Goal: Download file/media

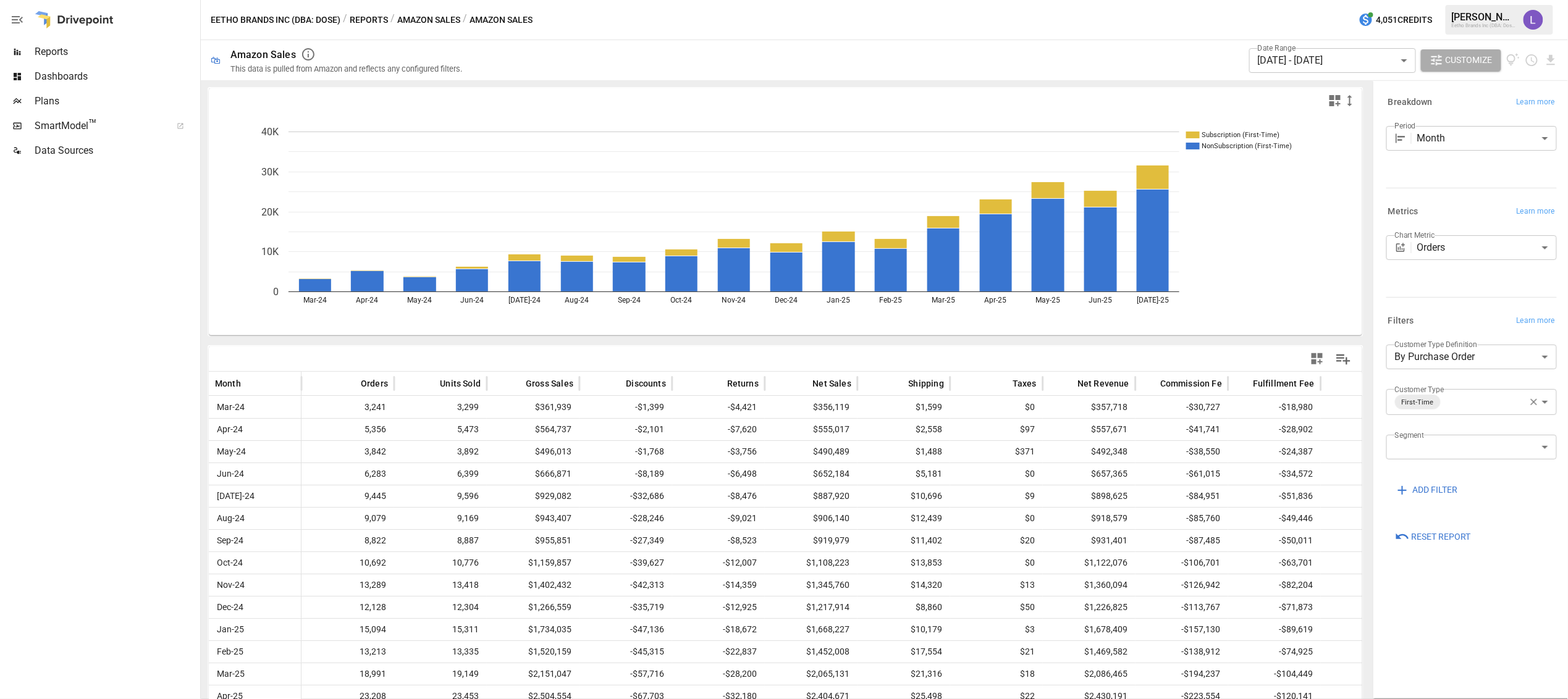
click at [1535, 401] on icon "button" at bounding box center [1534, 401] width 7 height 7
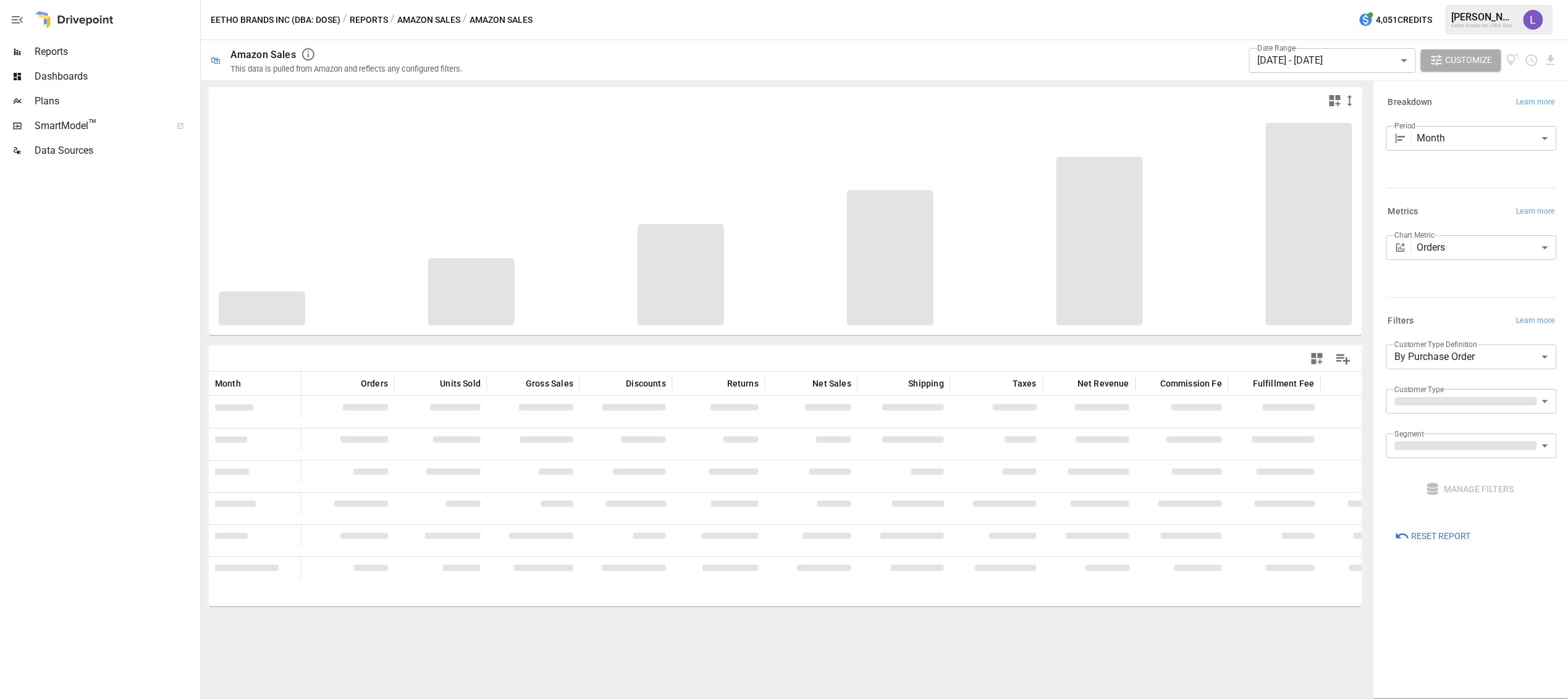
click at [1513, 0] on body "Reports Dashboards Plans SmartModel ™ Data Sources Eetho Brands Inc (DBA: Dose)…" at bounding box center [784, 0] width 1568 height 0
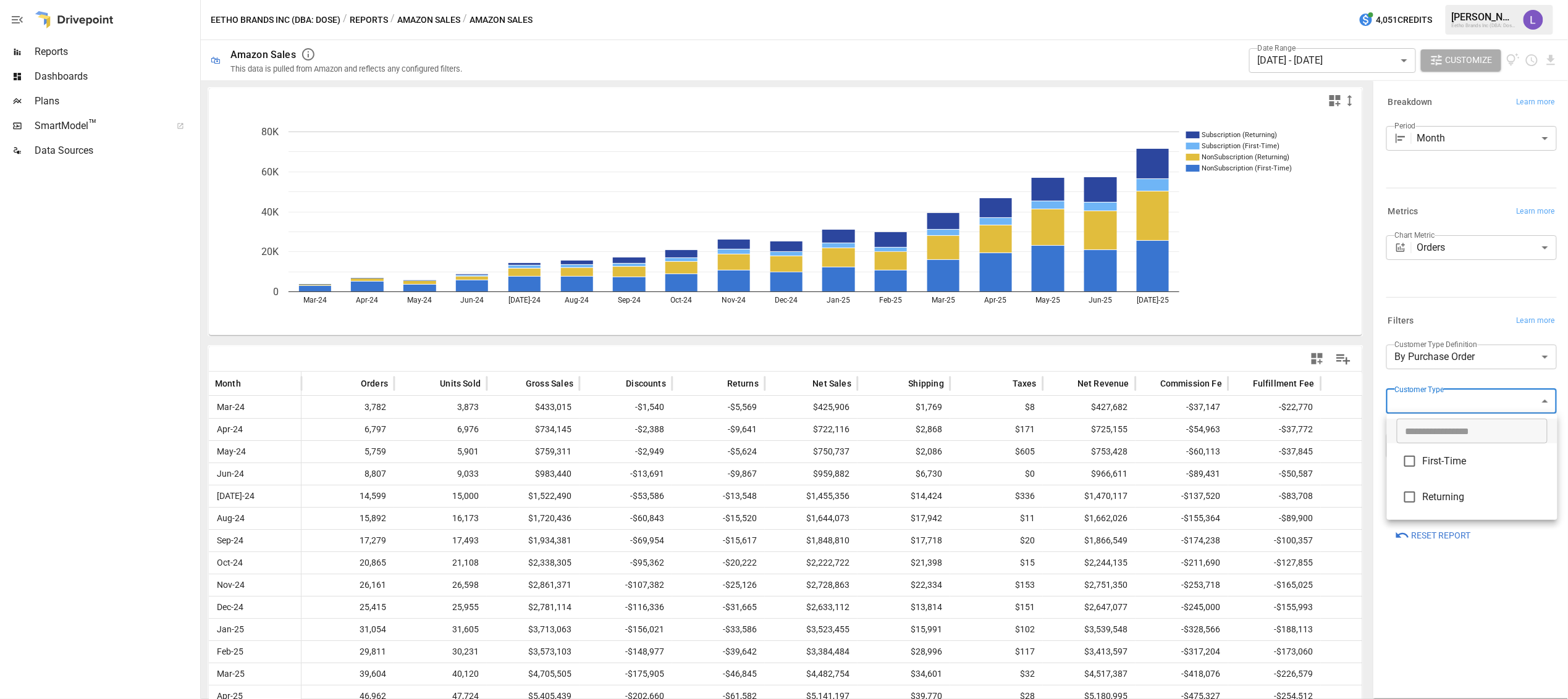
click at [1455, 376] on div at bounding box center [784, 350] width 1568 height 699
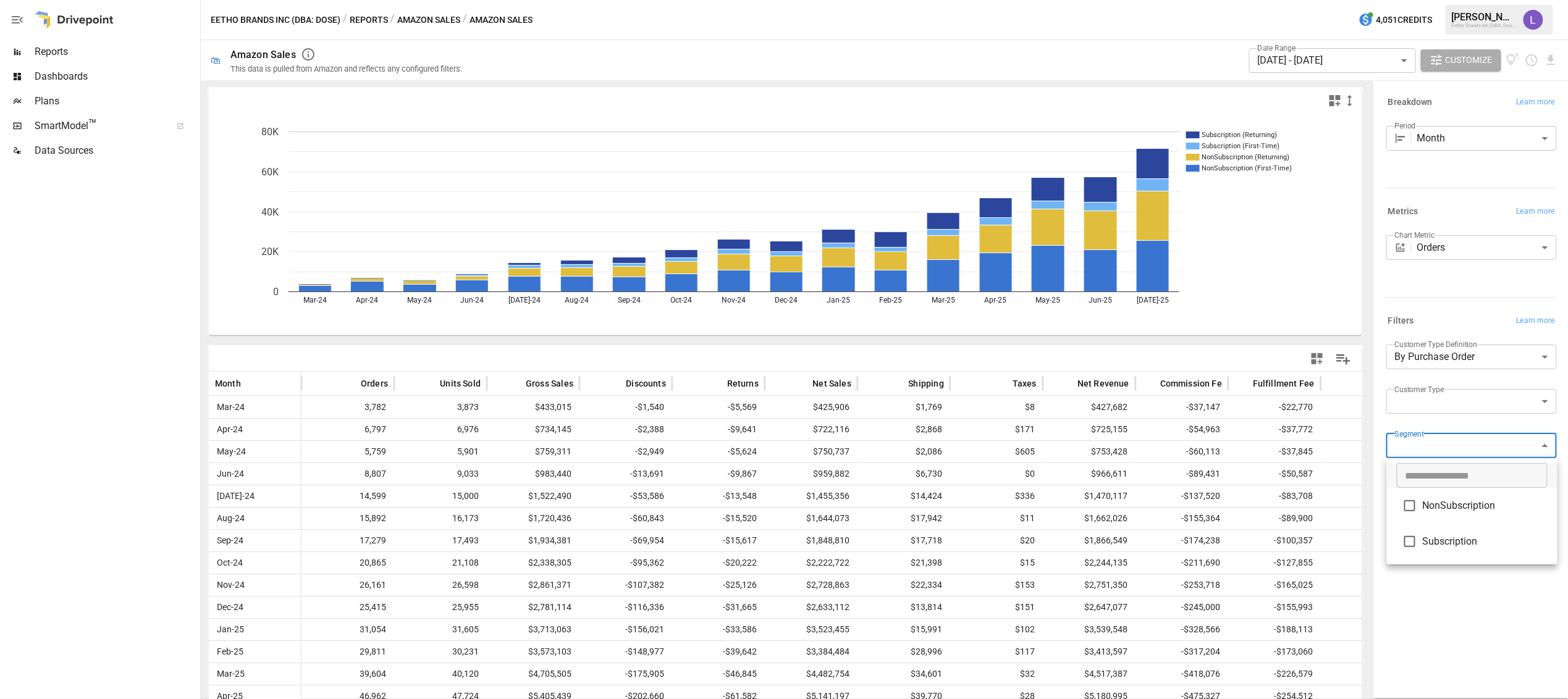
click at [1443, 0] on body "Reports Dashboards Plans SmartModel ™ Data Sources Eetho Brands Inc (DBA: Dose)…" at bounding box center [784, 0] width 1568 height 0
click at [1427, 404] on div at bounding box center [784, 350] width 1568 height 699
click at [1411, 415] on div "Customer Type ​" at bounding box center [1469, 404] width 176 height 40
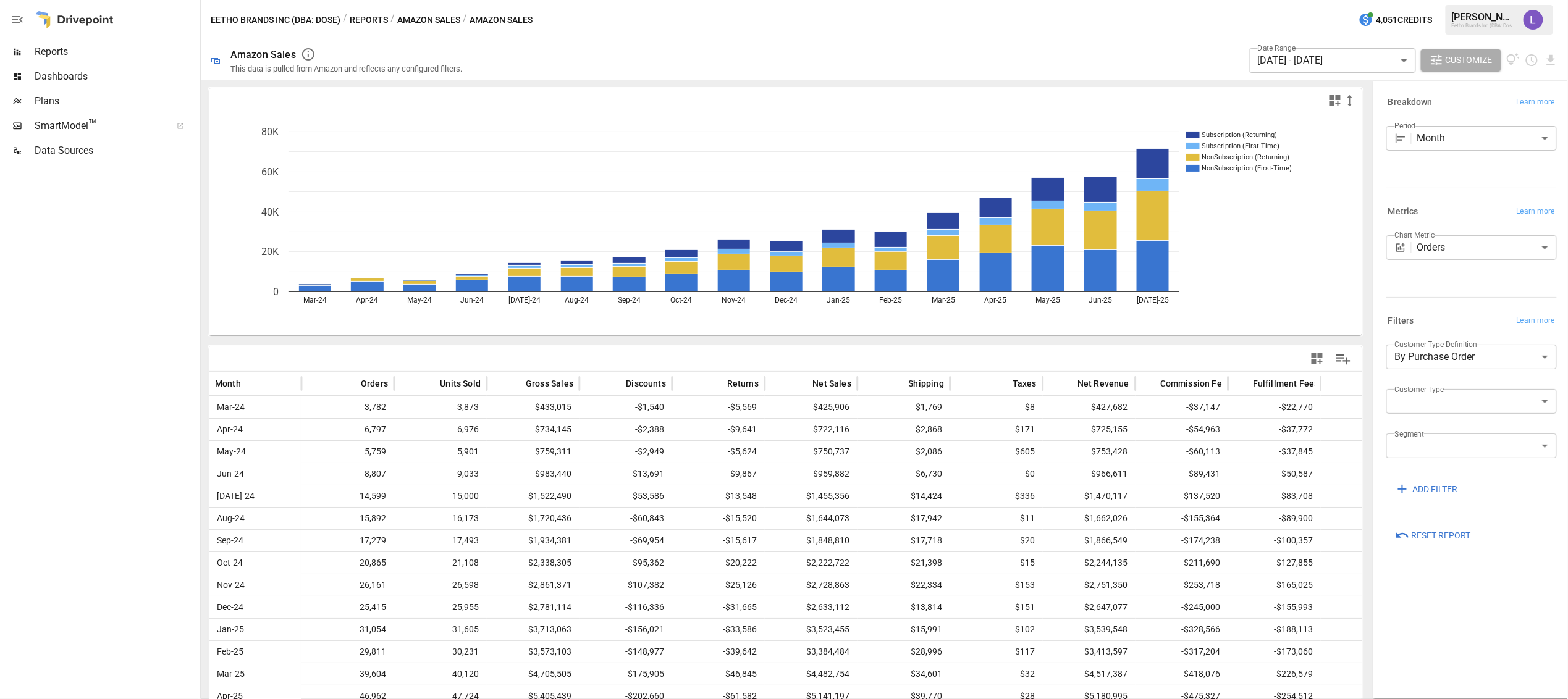
click at [1411, 0] on body "Reports Dashboards Plans SmartModel ™ Data Sources Eetho Brands Inc (DBA: Dose)…" at bounding box center [784, 0] width 1568 height 0
click at [1151, 162] on div at bounding box center [784, 350] width 1568 height 699
click at [1451, 0] on body "Reports Dashboards Plans SmartModel ™ Data Sources Eetho Brands Inc (DBA: Dose)…" at bounding box center [784, 0] width 1568 height 0
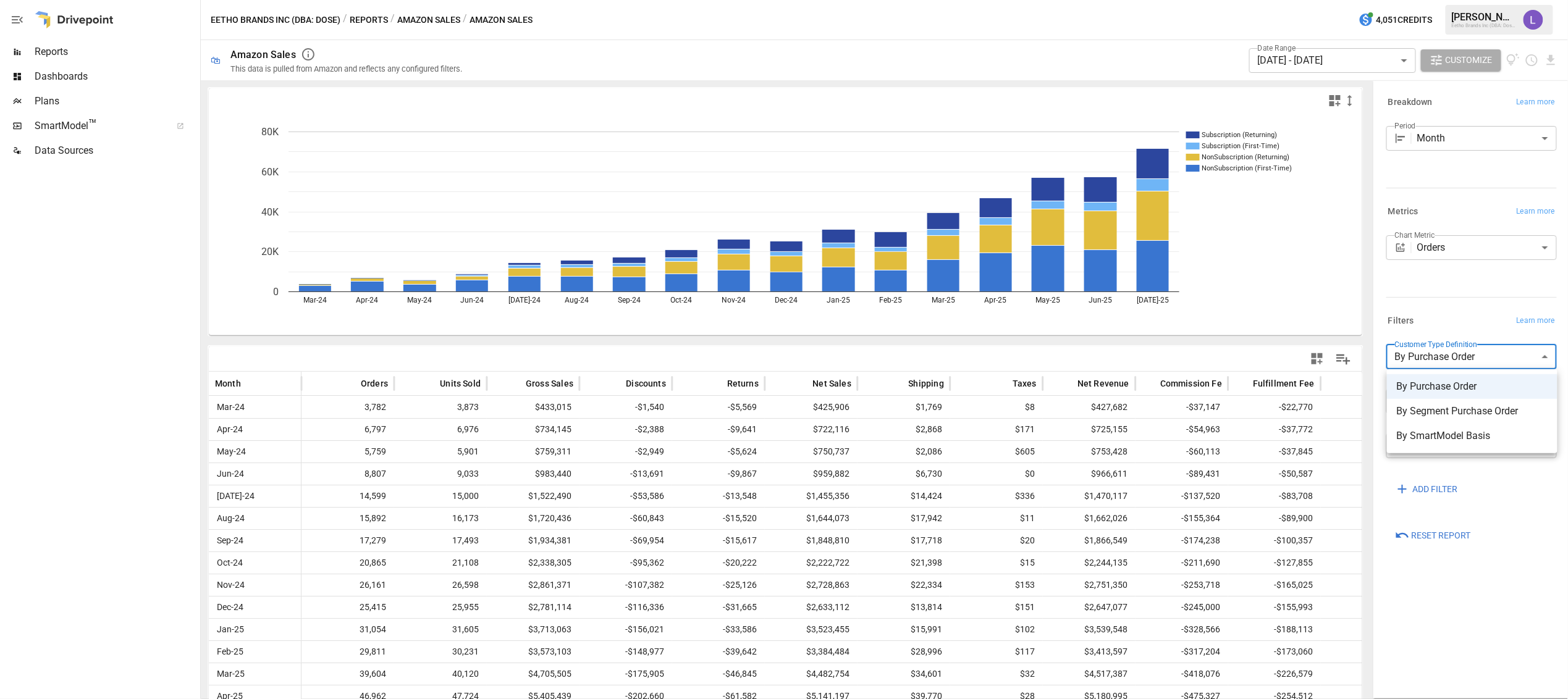
click at [1460, 438] on span "By SmartModel Basis" at bounding box center [1473, 436] width 151 height 15
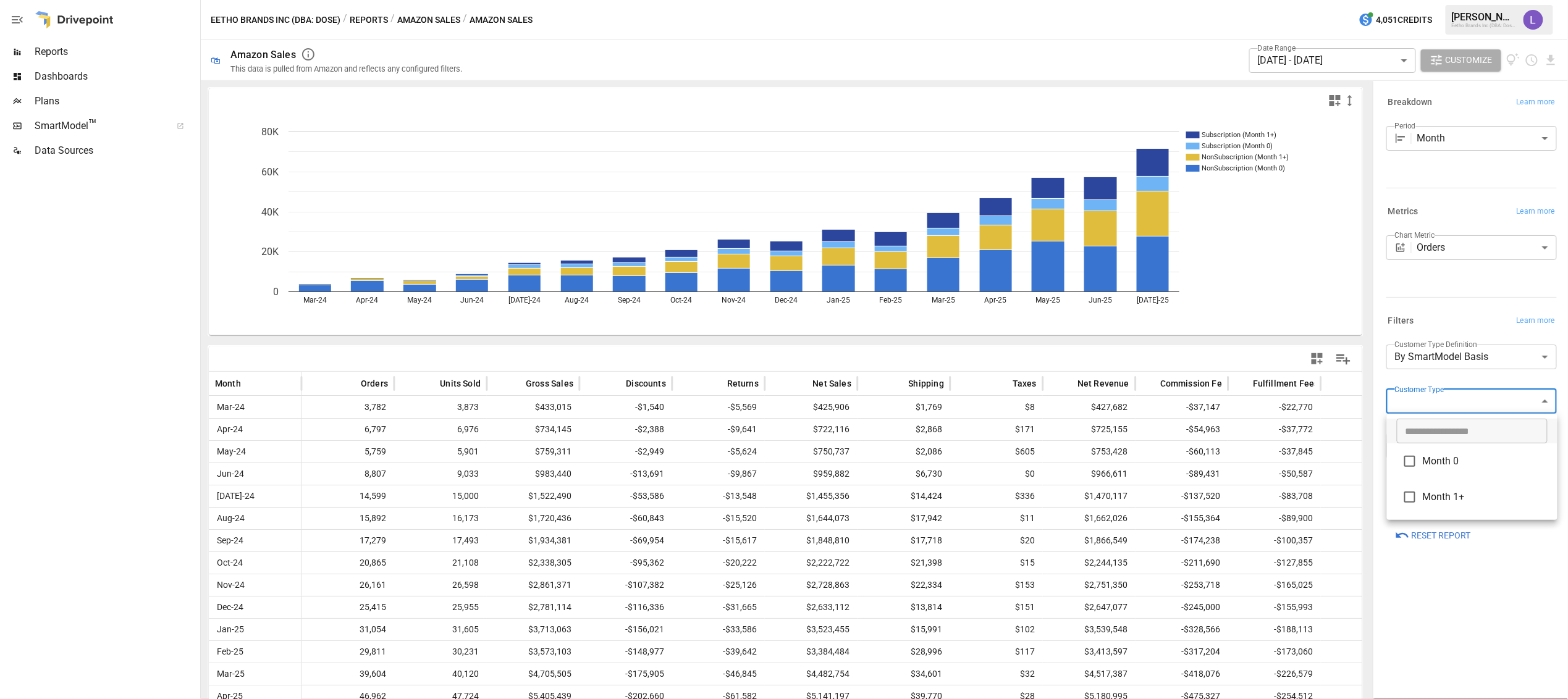
click at [1454, 0] on body "Reports Dashboards Plans SmartModel ™ Data Sources Eetho Brands Inc (DBA: Dose)…" at bounding box center [784, 0] width 1568 height 0
click at [1536, 588] on div at bounding box center [784, 350] width 1568 height 699
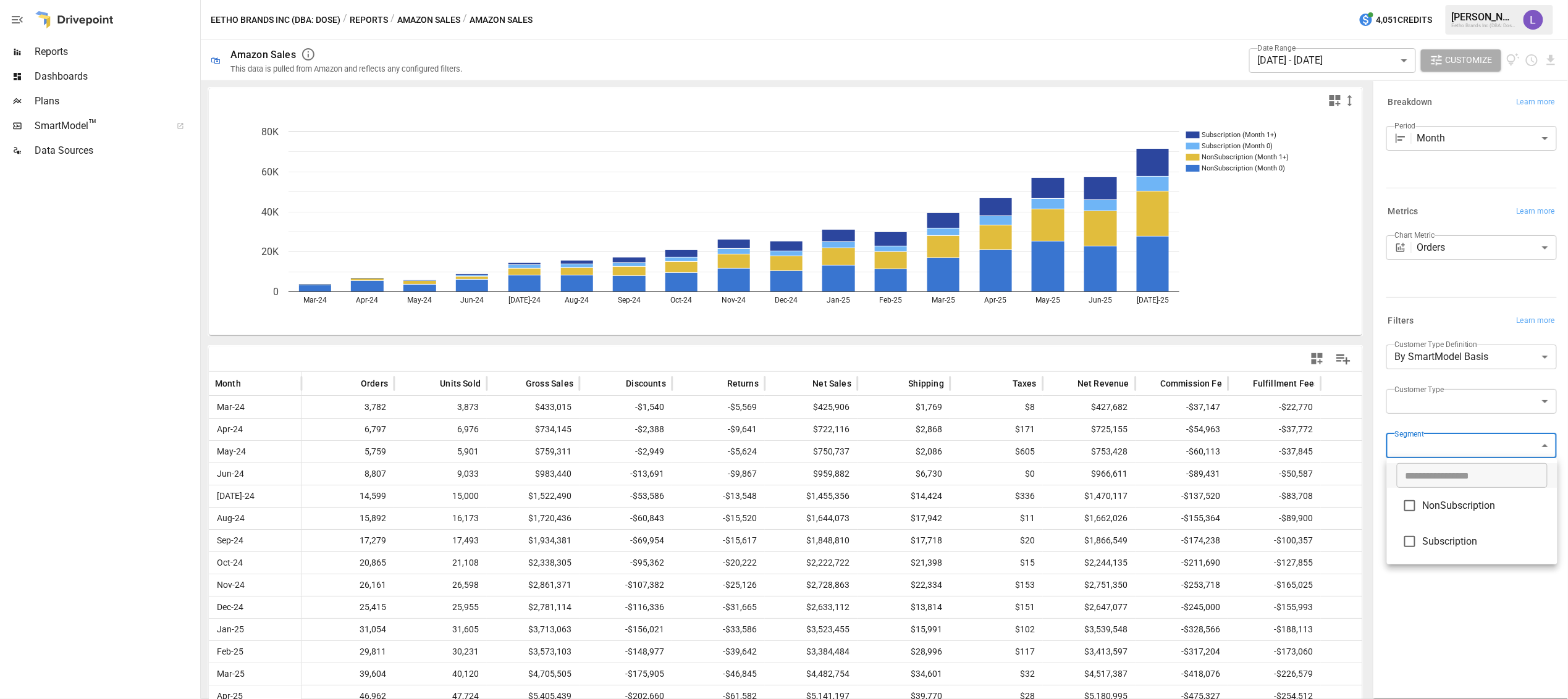
click at [1491, 0] on body "Reports Dashboards Plans SmartModel ™ Data Sources Eetho Brands Inc (DBA: Dose)…" at bounding box center [784, 0] width 1568 height 0
click at [1510, 619] on div at bounding box center [784, 350] width 1568 height 699
click at [1451, 0] on body "Reports Dashboards Plans SmartModel ™ Data Sources Eetho Brands Inc (DBA: Dose)…" at bounding box center [784, 0] width 1568 height 0
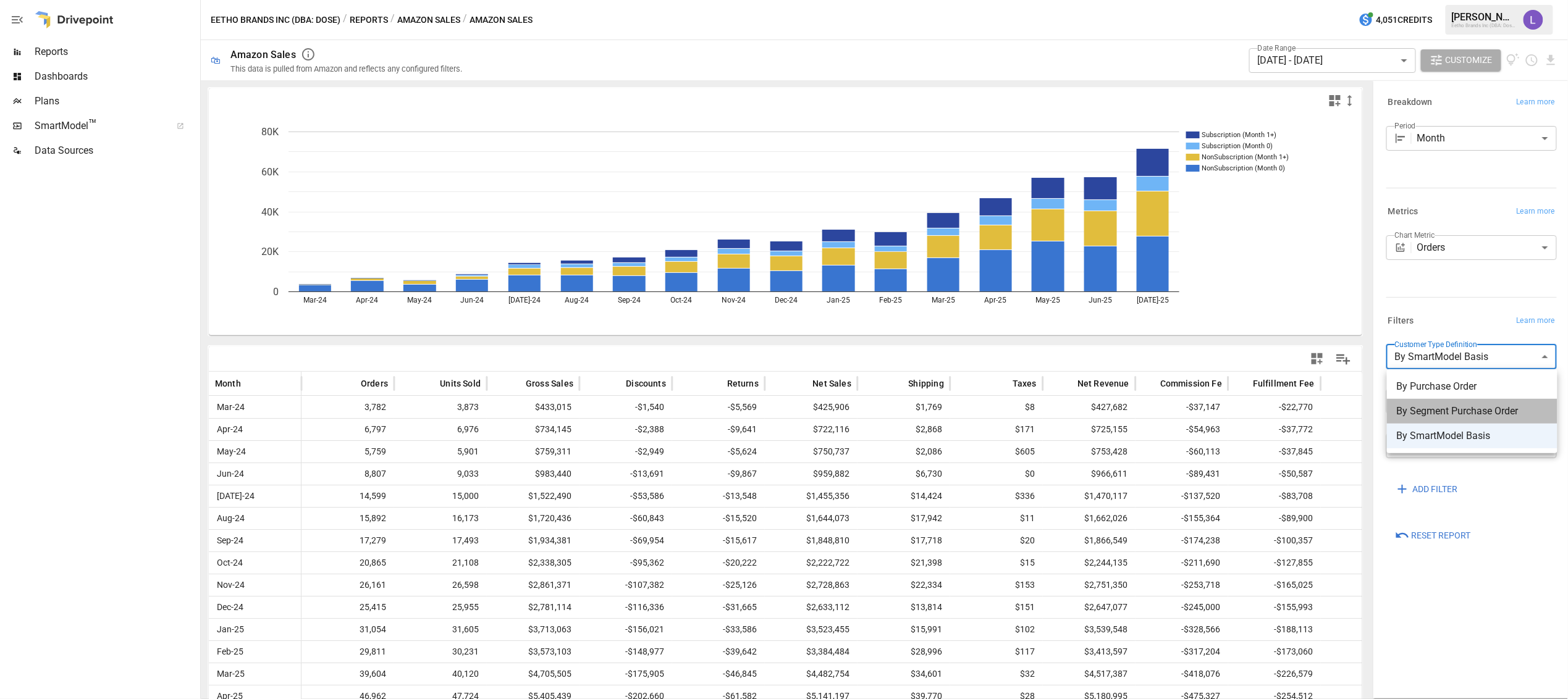
click at [1445, 411] on span "By Segment Purchase Order" at bounding box center [1473, 412] width 151 height 15
type input "**********"
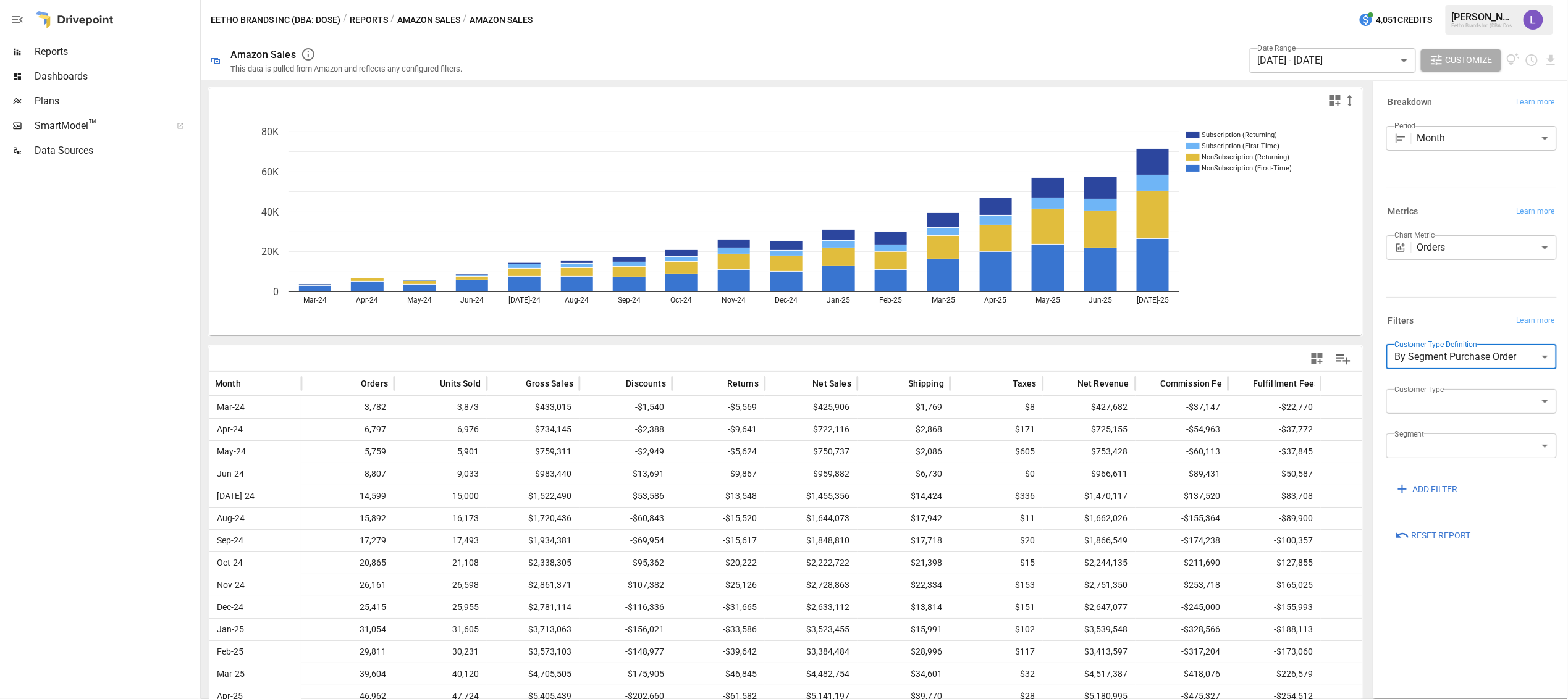
click at [1463, 0] on body "Reports Dashboards Plans SmartModel ™ Data Sources Eetho Brands Inc (DBA: Dose)…" at bounding box center [784, 0] width 1568 height 0
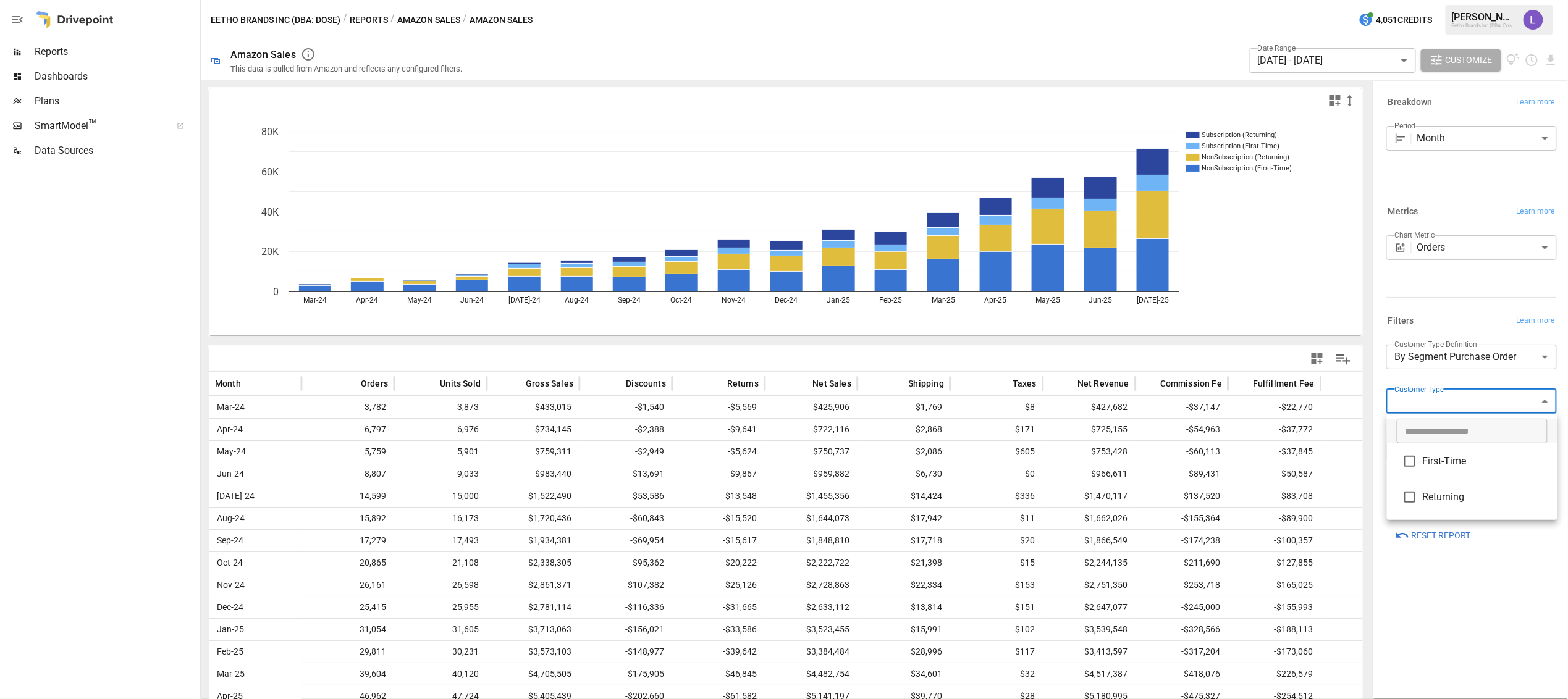
click at [1456, 279] on div at bounding box center [784, 350] width 1568 height 699
click at [421, 21] on button "Amazon Sales" at bounding box center [429, 20] width 63 height 15
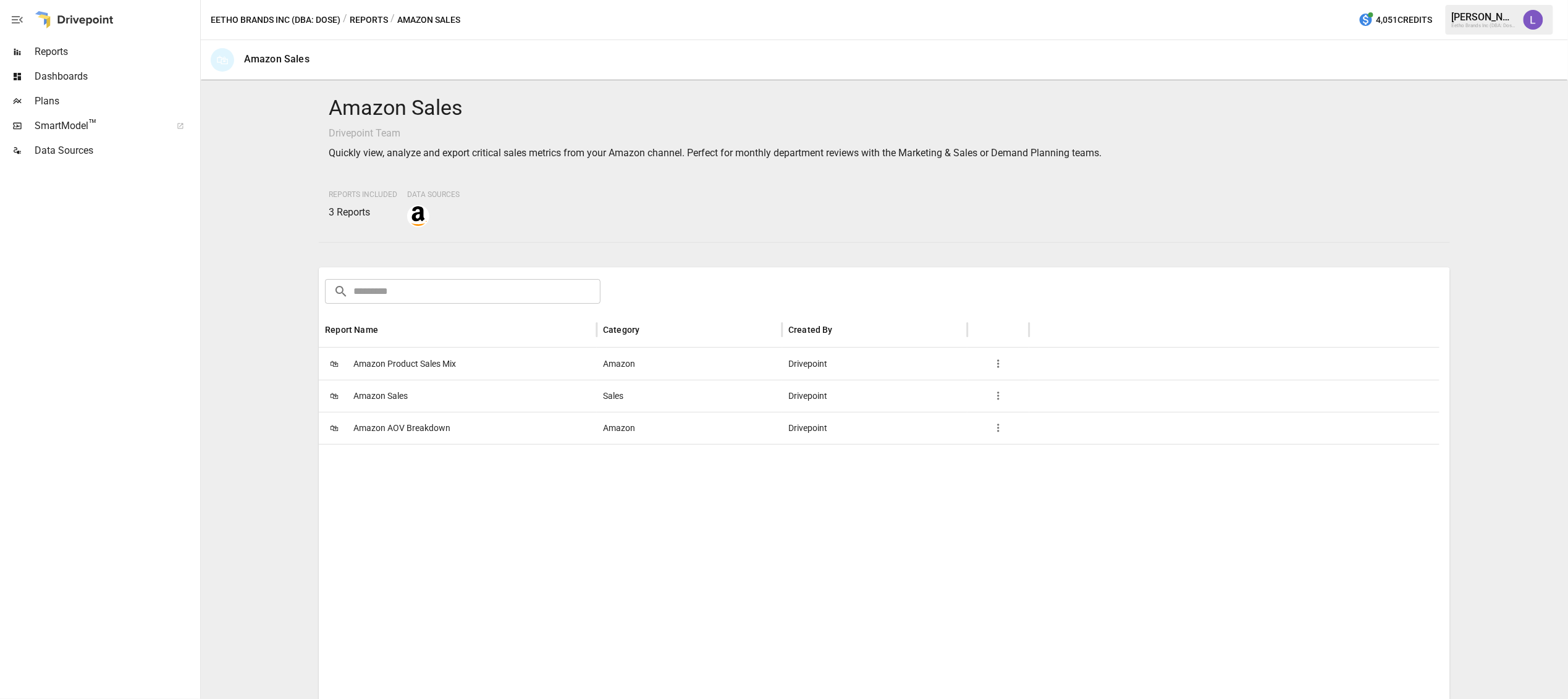
click at [400, 367] on span "Amazon Product Sales Mix" at bounding box center [404, 364] width 103 height 31
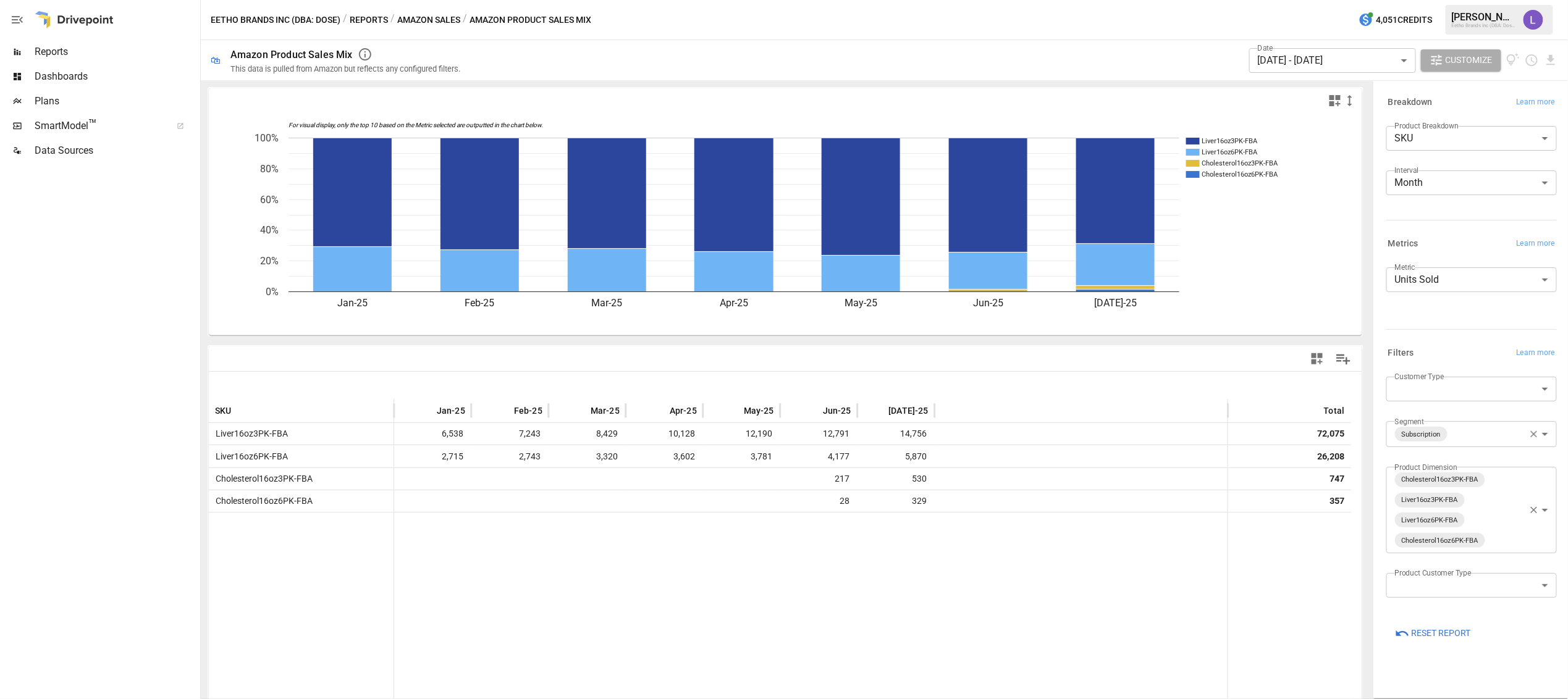
click at [1532, 431] on icon "button" at bounding box center [1534, 435] width 11 height 11
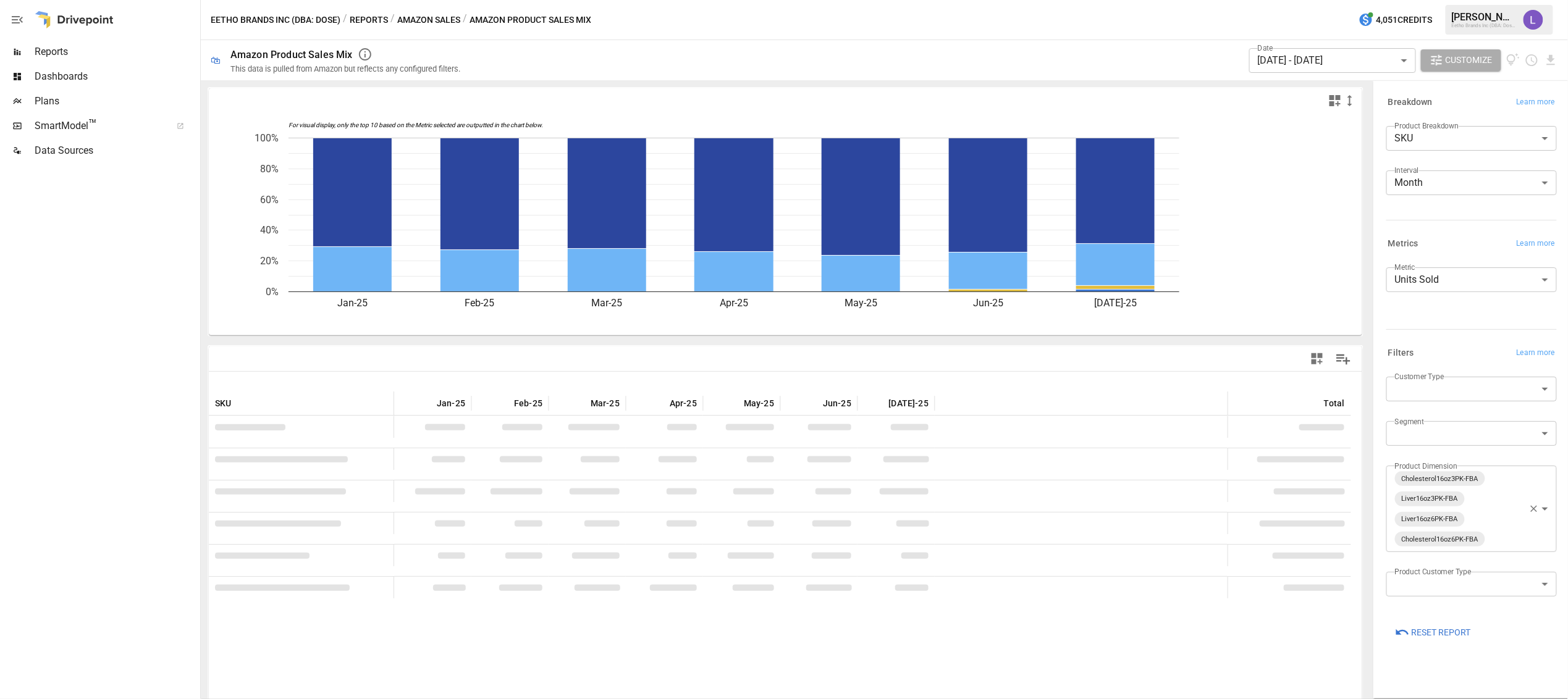
click at [1473, 0] on body "**********" at bounding box center [784, 0] width 1568 height 0
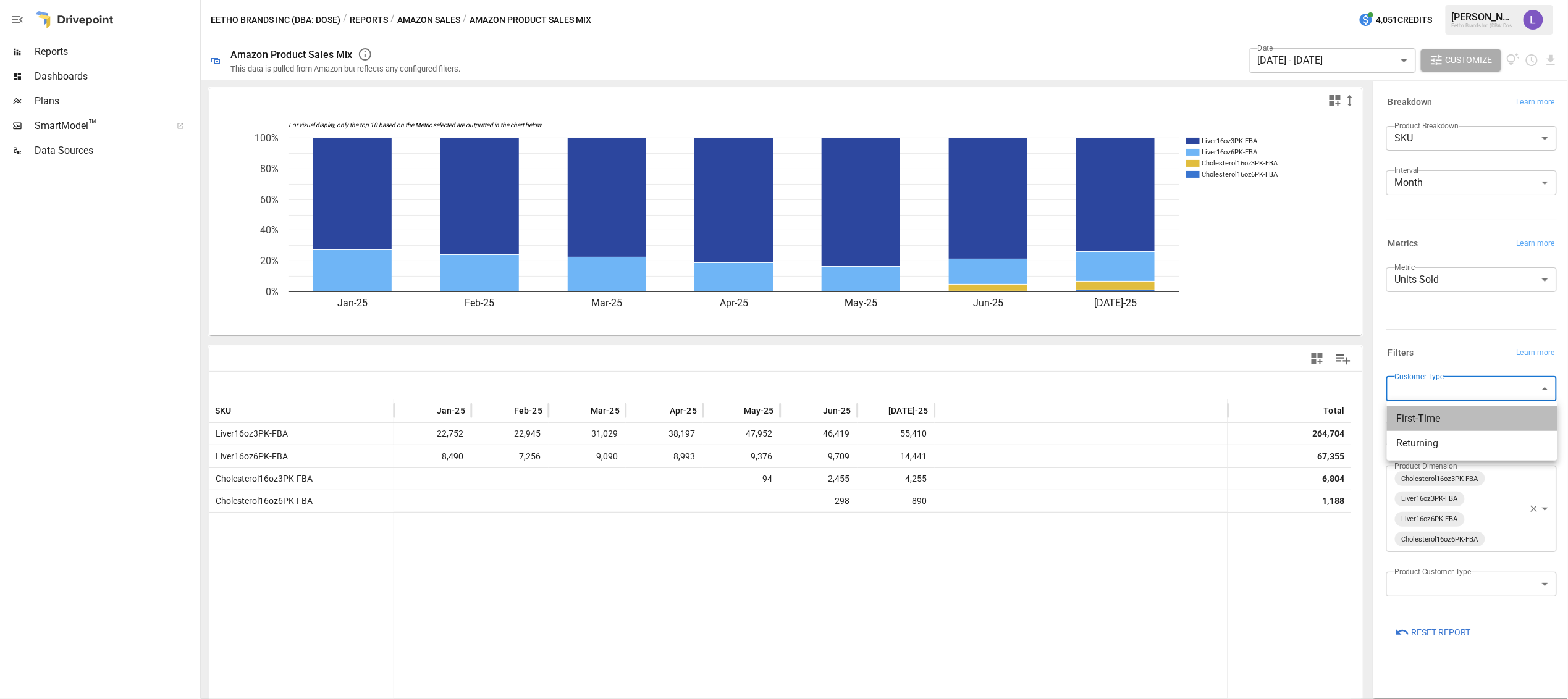
click at [1443, 417] on span "First-Time" at bounding box center [1473, 419] width 151 height 15
type input "**********"
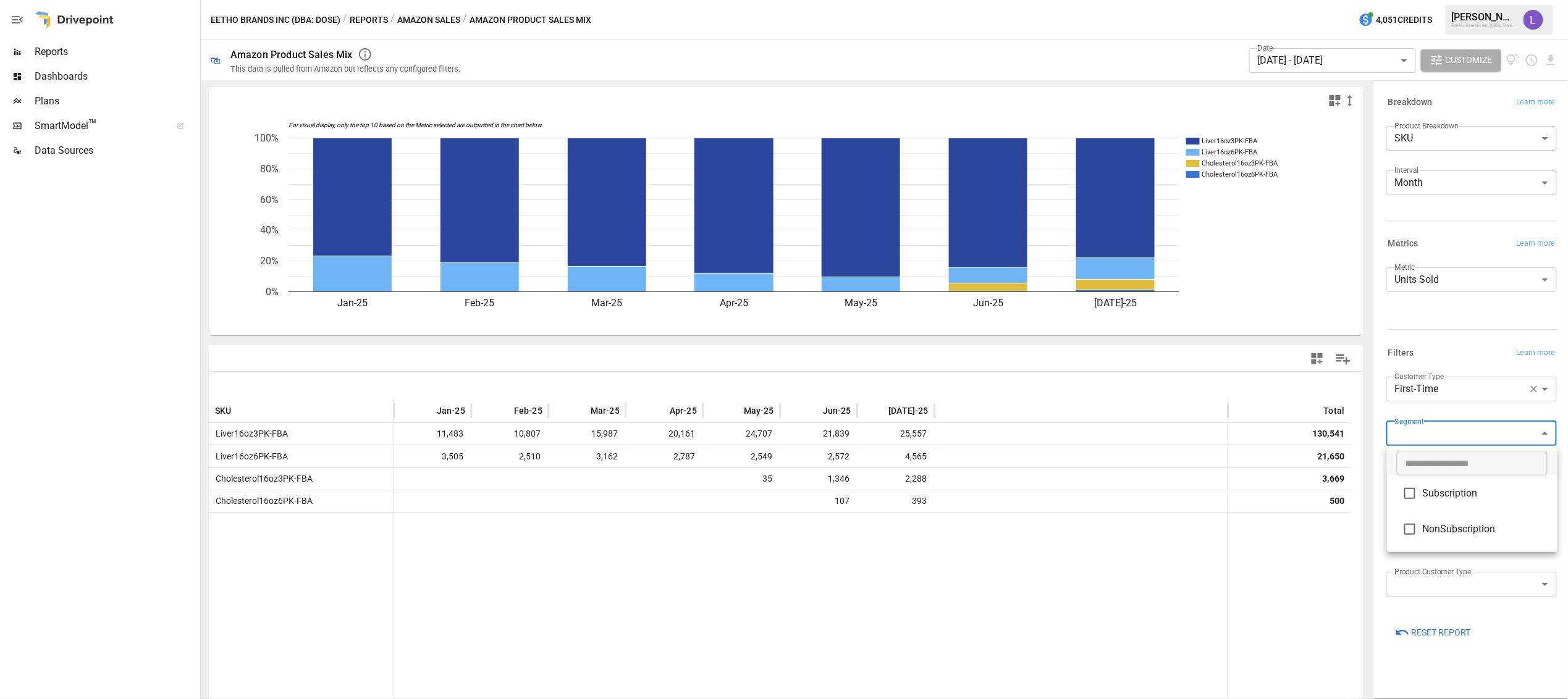
click at [1482, 0] on body "Reports Dashboards Plans SmartModel ™ Data Sources Eetho Brands Inc (DBA: Dose)…" at bounding box center [784, 0] width 1568 height 0
click at [1426, 584] on div at bounding box center [784, 350] width 1568 height 699
click at [1426, 0] on body "Reports Dashboards Plans SmartModel ™ Data Sources Eetho Brands Inc (DBA: Dose)…" at bounding box center [784, 0] width 1568 height 0
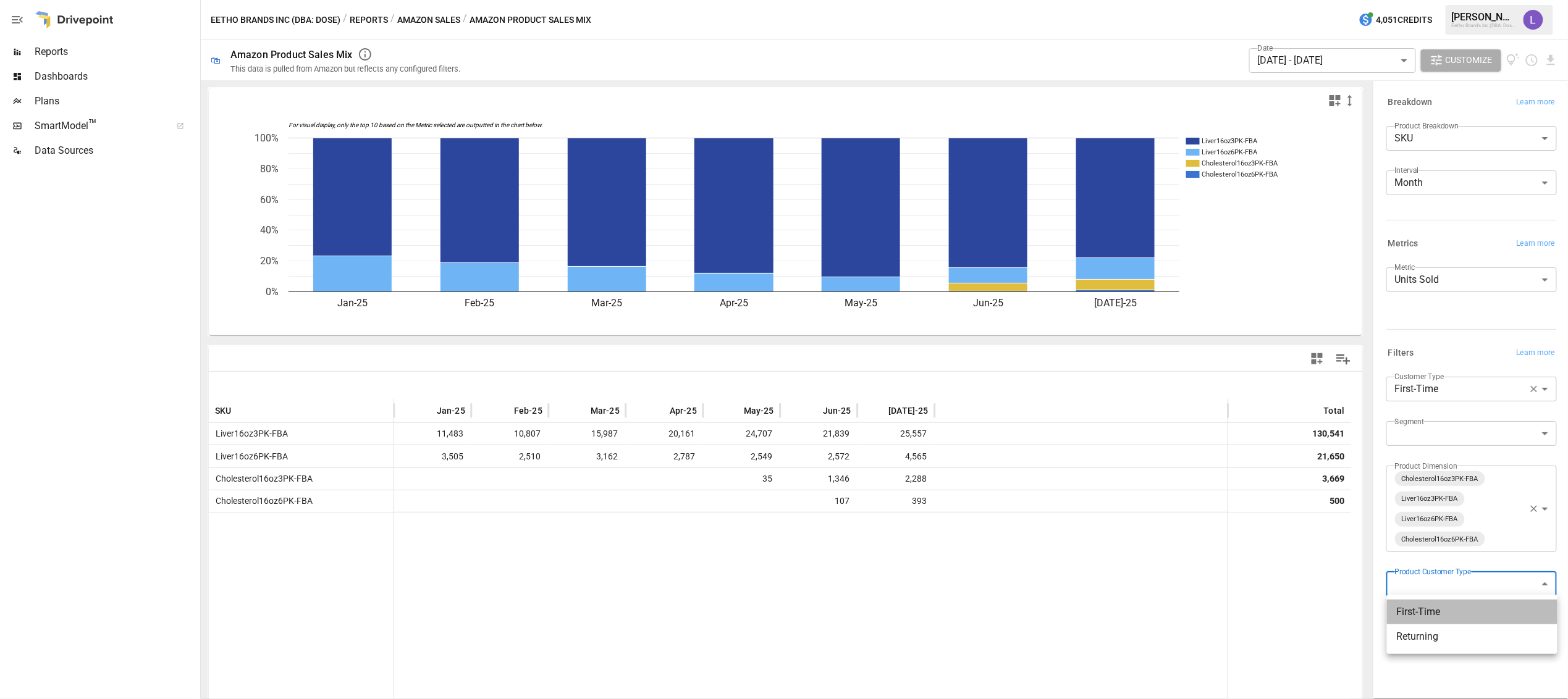
click at [1421, 610] on span "First-Time" at bounding box center [1473, 612] width 151 height 15
click at [1441, 0] on body "Reports Dashboards Plans SmartModel ™ Data Sources Eetho Brands Inc (DBA: Dose)…" at bounding box center [784, 0] width 1568 height 0
click at [1423, 635] on span "Returning" at bounding box center [1473, 637] width 151 height 15
type input "*********"
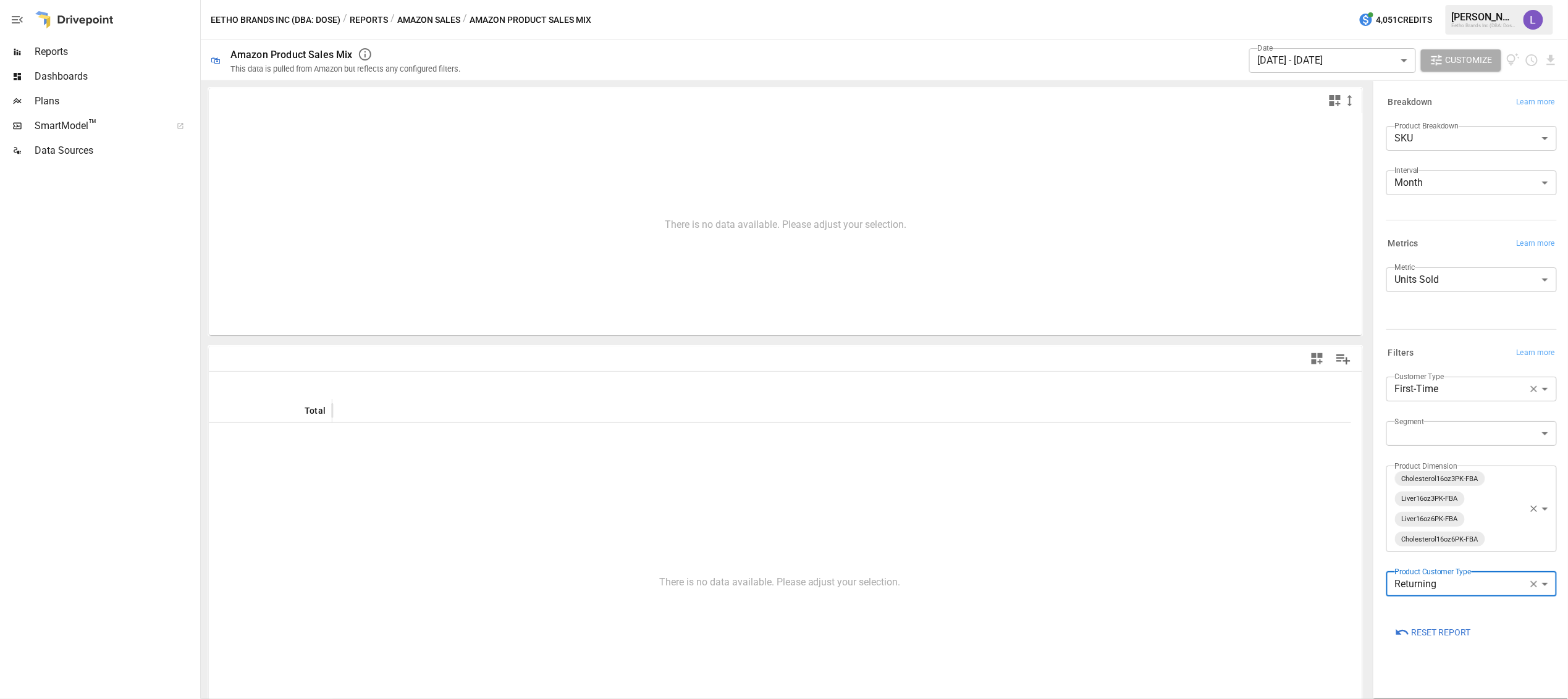
click at [1533, 584] on icon "button" at bounding box center [1534, 584] width 7 height 7
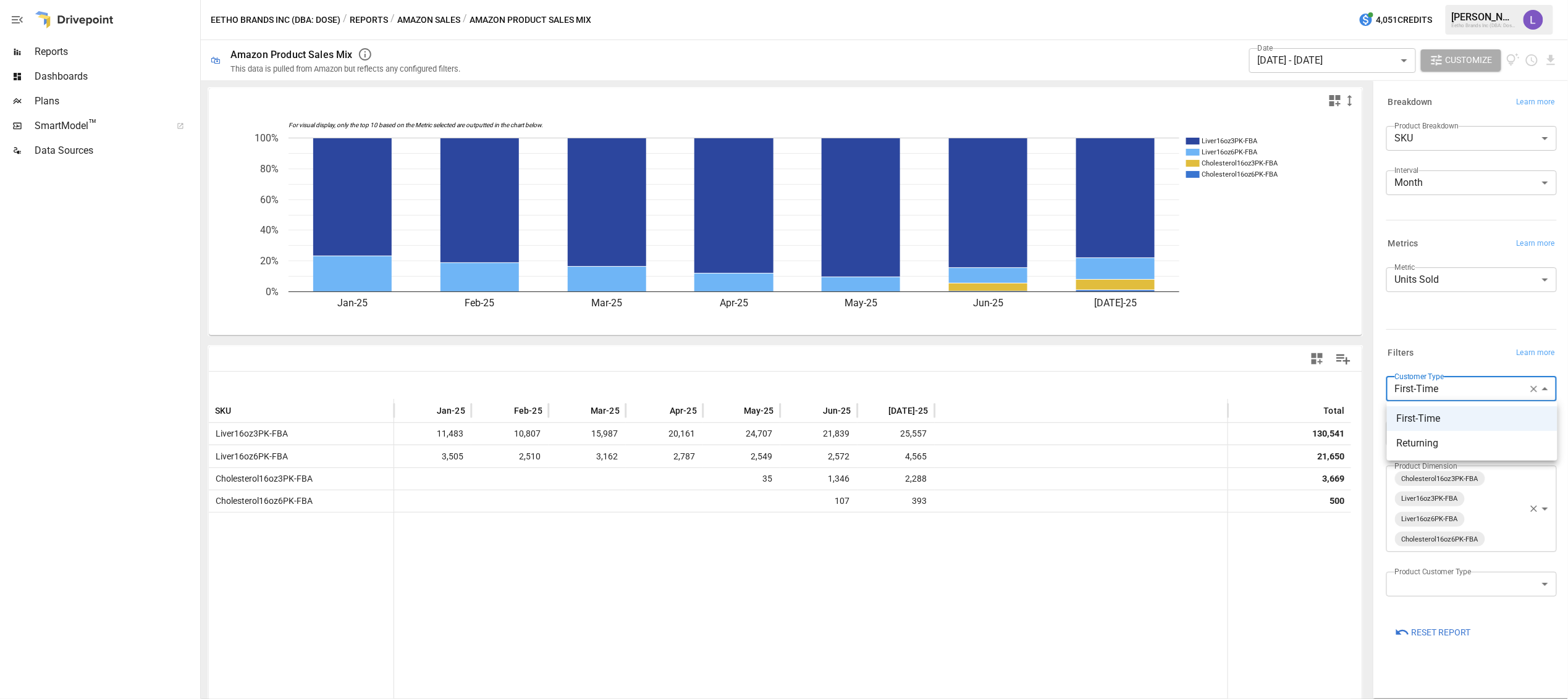
click at [1449, 0] on body "Reports Dashboards Plans SmartModel ™ Data Sources Eetho Brands Inc (DBA: Dose)…" at bounding box center [784, 0] width 1568 height 0
click at [1425, 446] on span "Returning" at bounding box center [1473, 444] width 151 height 15
type input "*********"
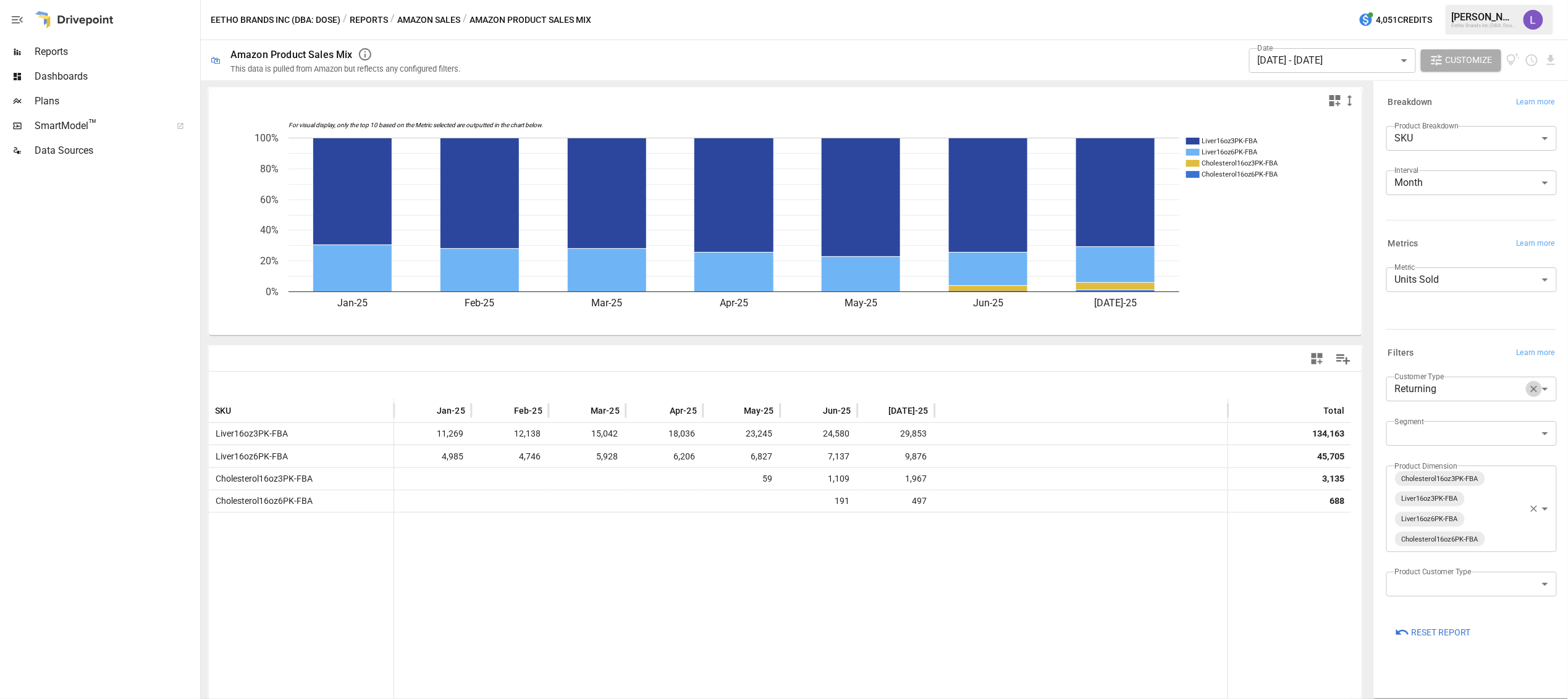
click at [1533, 388] on icon "button" at bounding box center [1534, 389] width 7 height 7
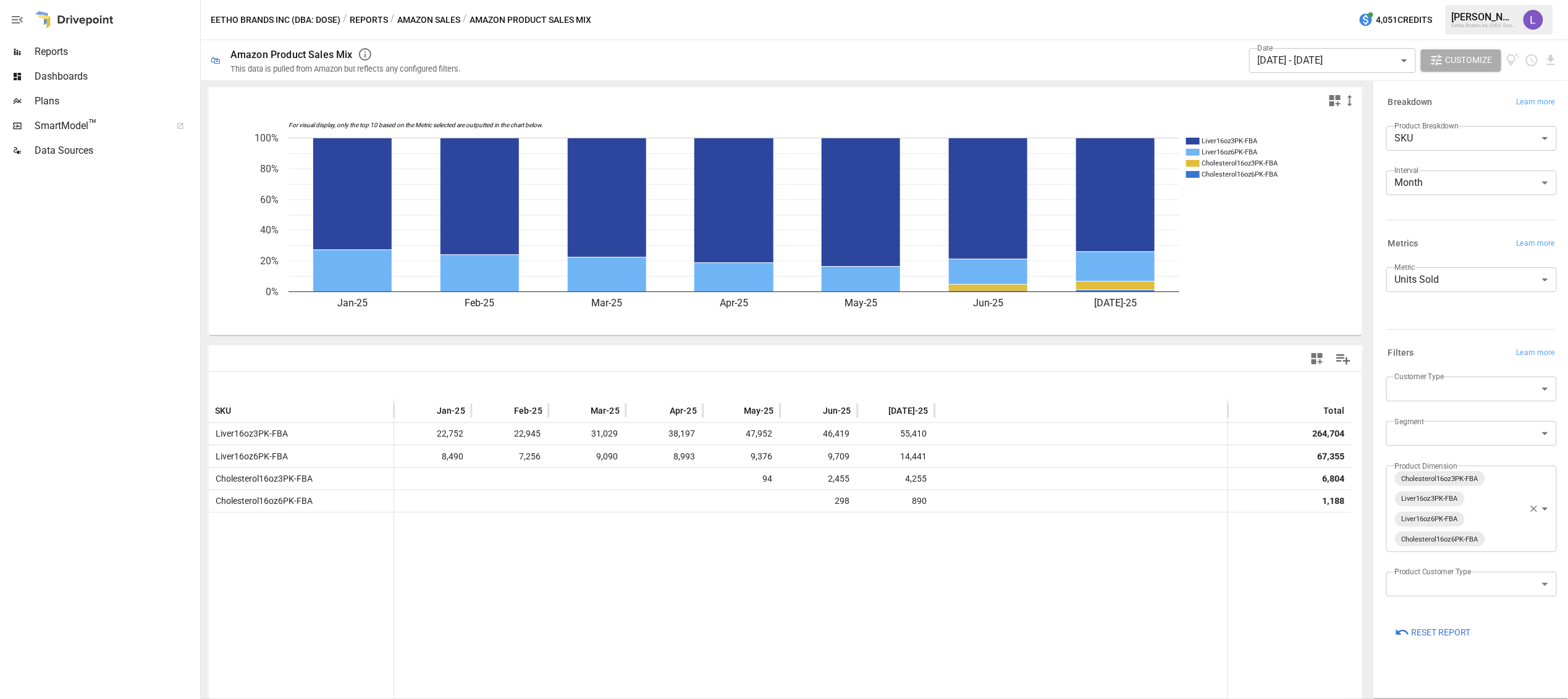
click at [1459, 0] on body "Reports Dashboards Plans SmartModel ™ Data Sources Eetho Brands Inc (DBA: Dose)…" at bounding box center [784, 0] width 1568 height 0
click at [1433, 418] on span "First-Time" at bounding box center [1473, 419] width 151 height 15
type input "**********"
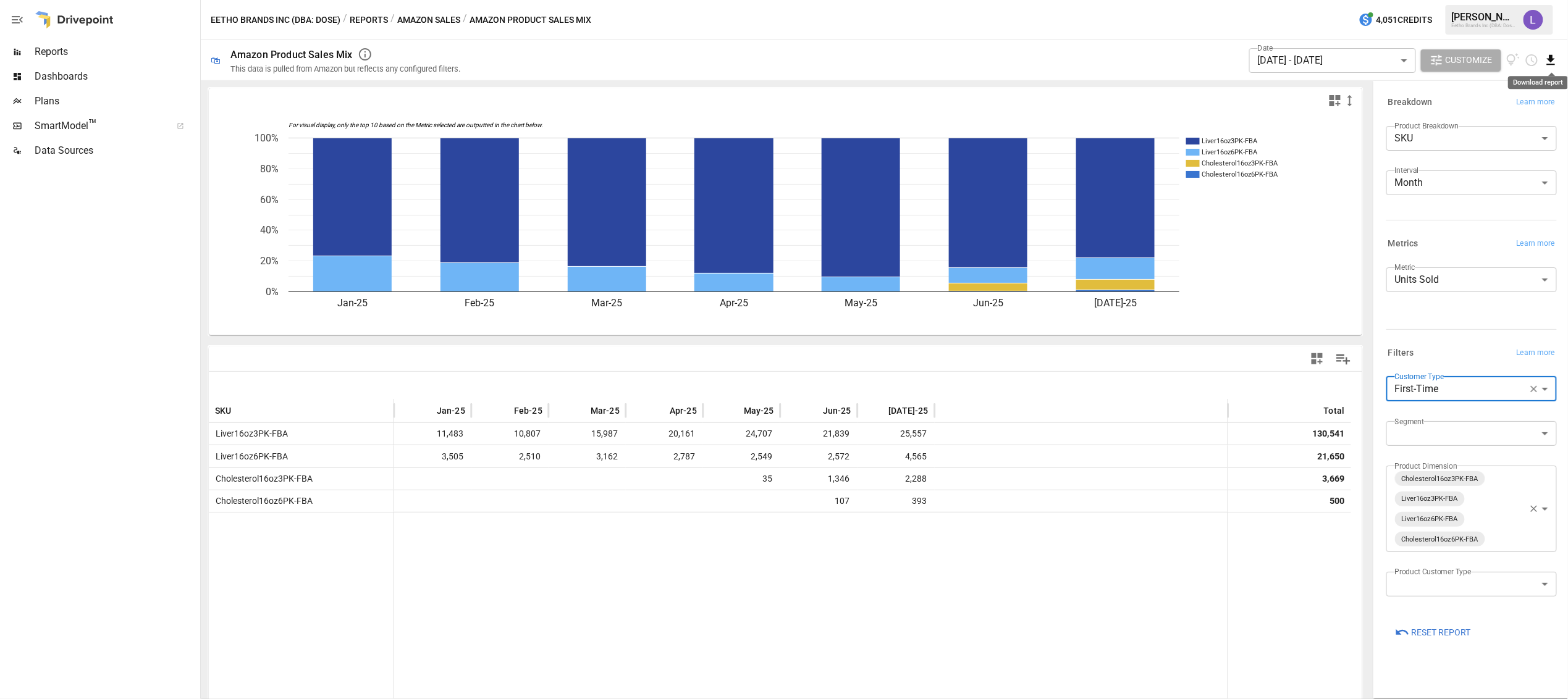
click at [1553, 61] on icon "Download report" at bounding box center [1550, 60] width 14 height 14
click at [1522, 111] on li "Download as CSV" at bounding box center [1509, 110] width 98 height 25
click at [1534, 388] on icon "button" at bounding box center [1534, 389] width 11 height 11
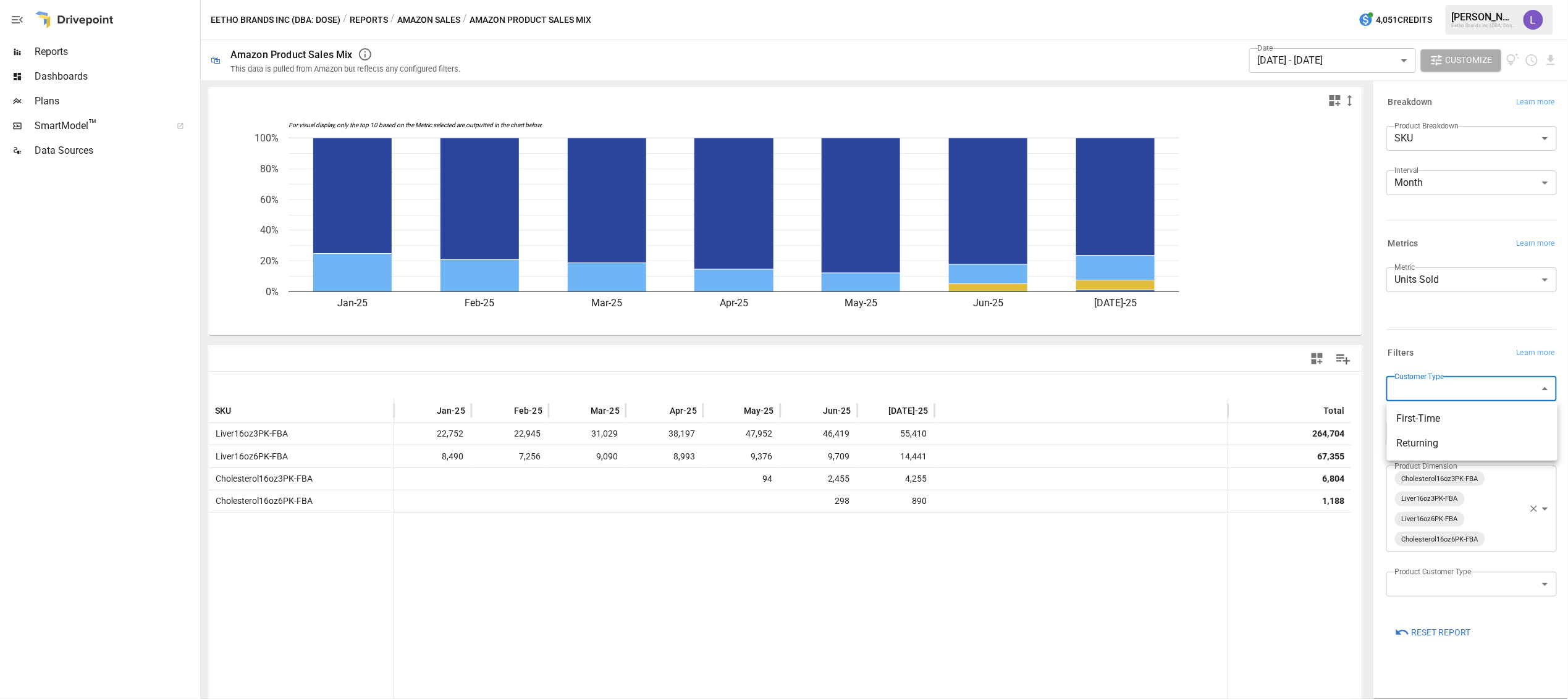
click at [1432, 0] on body "**********" at bounding box center [784, 0] width 1568 height 0
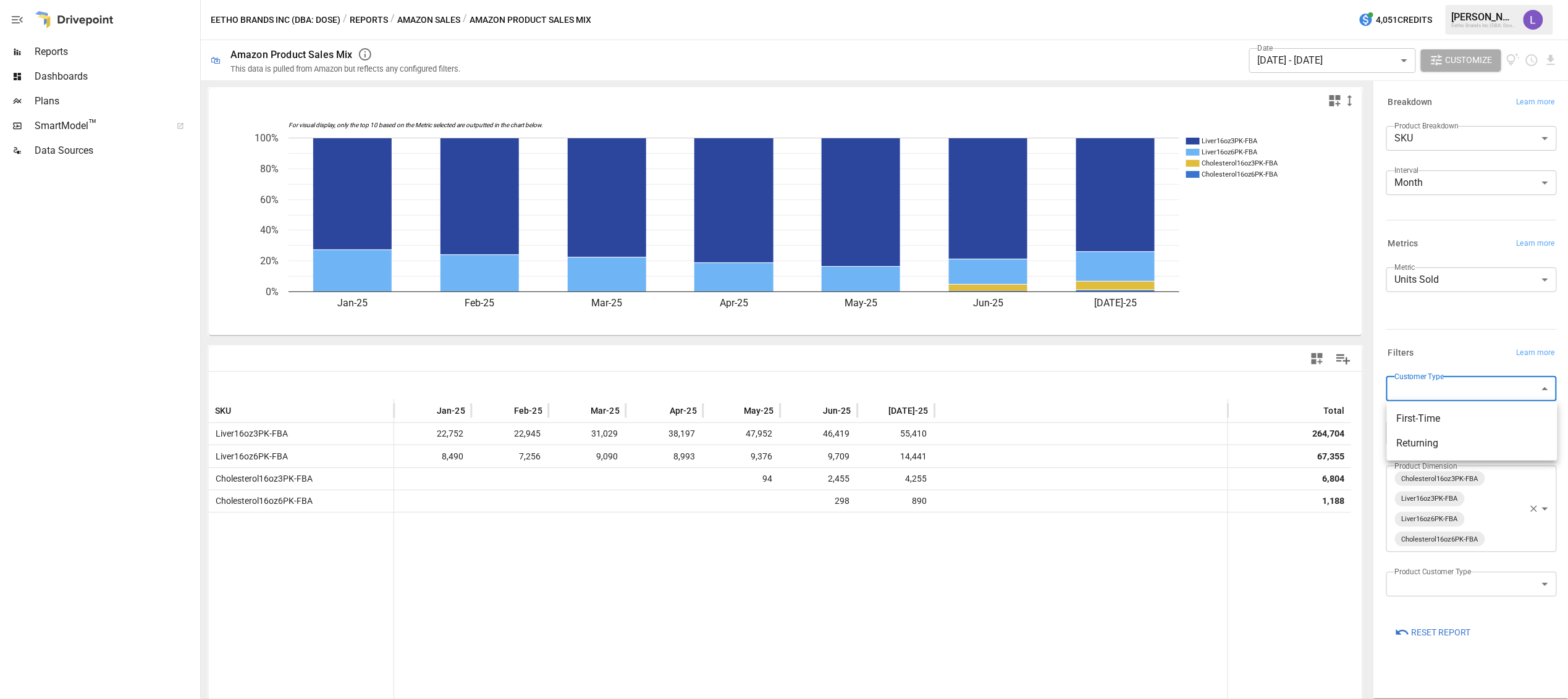
click at [1429, 442] on span "Returning" at bounding box center [1473, 444] width 151 height 15
type input "*********"
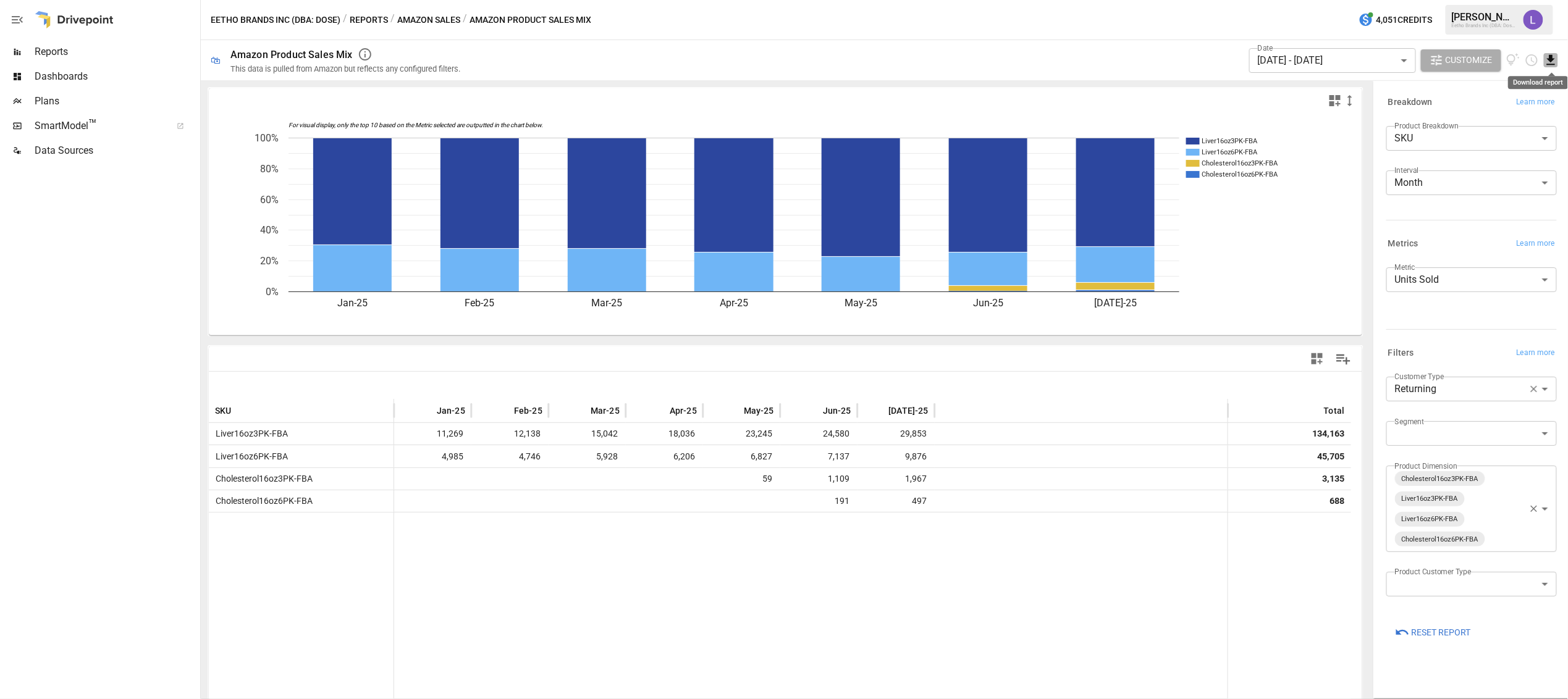
click at [1553, 62] on icon "Download report" at bounding box center [1550, 60] width 14 height 14
drag, startPoint x: 1503, startPoint y: 108, endPoint x: 1475, endPoint y: 104, distance: 28.3
click at [1503, 108] on li "Download as CSV" at bounding box center [1509, 110] width 98 height 25
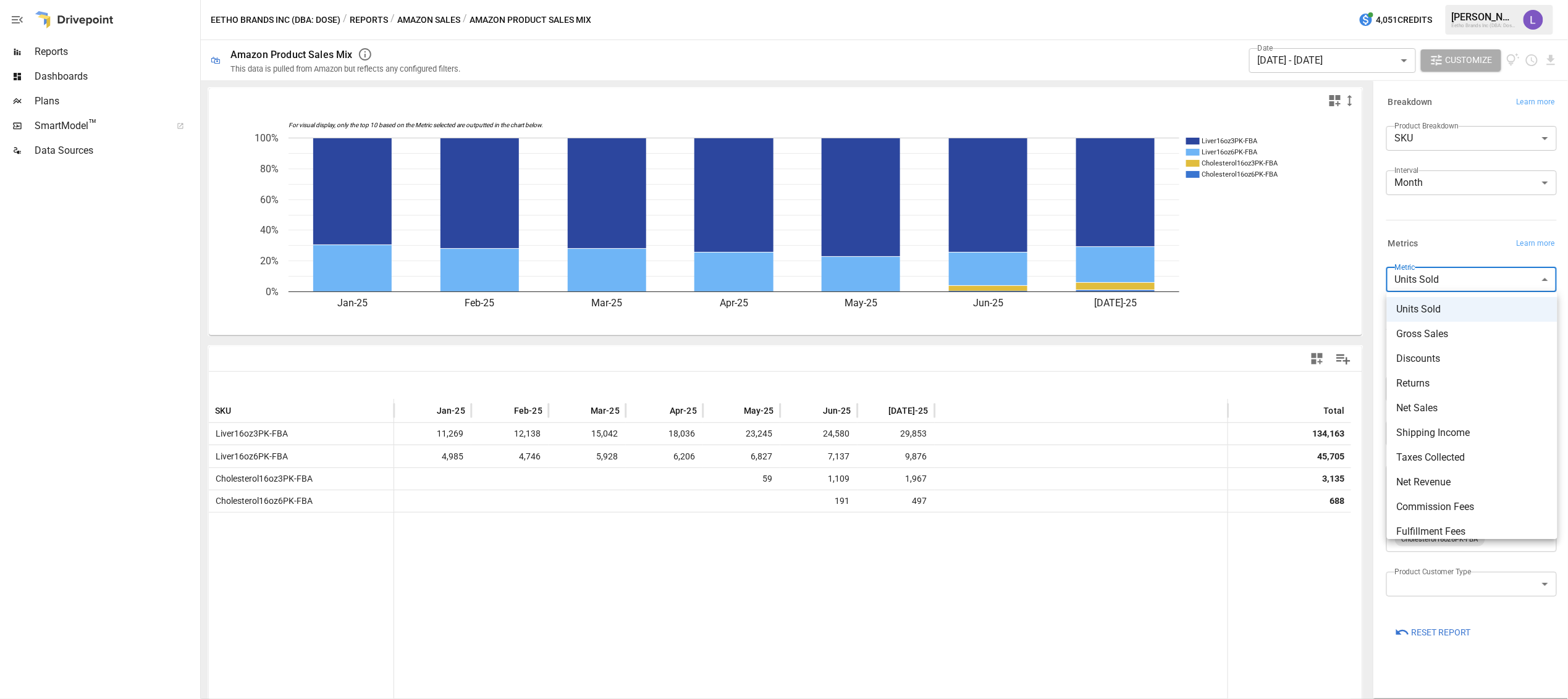
click at [1438, 0] on body "Reports Dashboards Plans SmartModel ™ Data Sources Eetho Brands Inc (DBA: Dose)…" at bounding box center [784, 0] width 1568 height 0
click at [1427, 414] on span "Net Sales" at bounding box center [1473, 408] width 151 height 15
type input "*********"
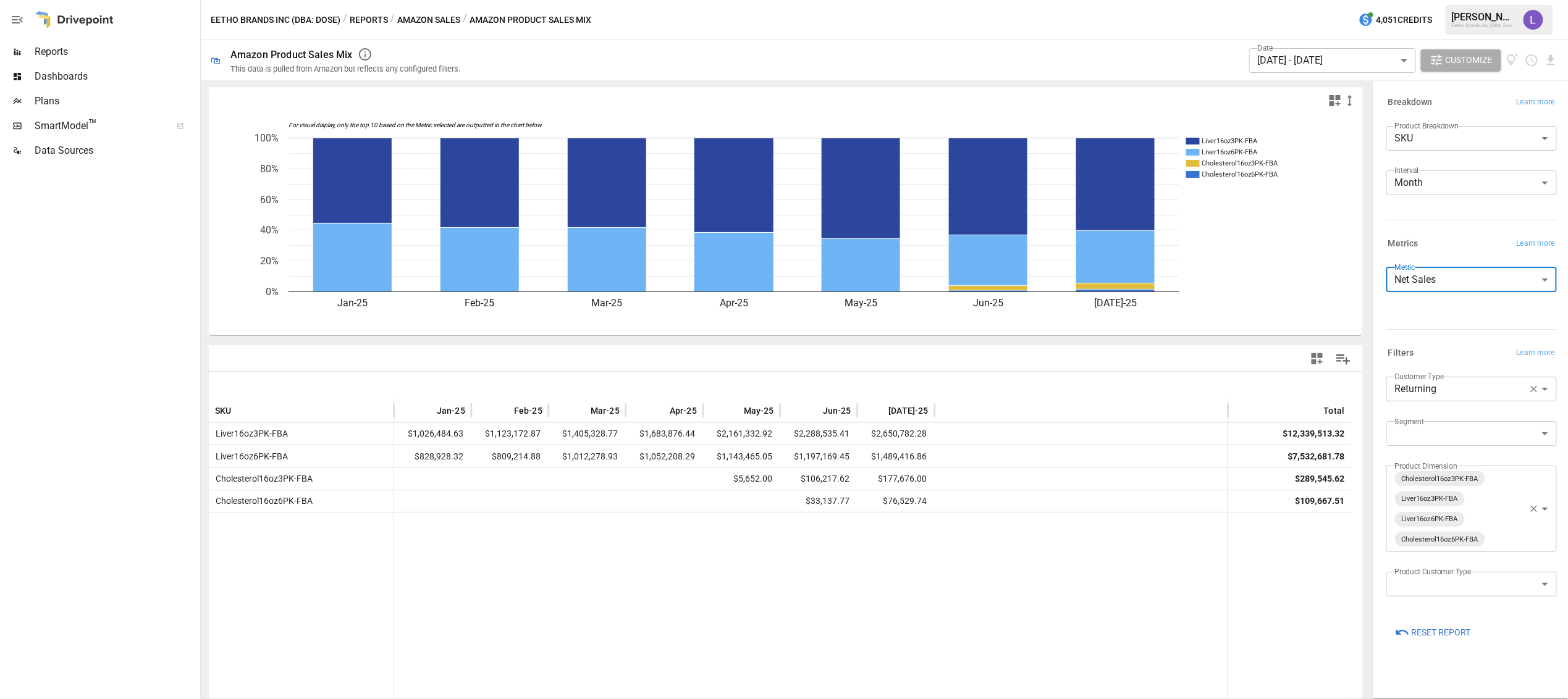
click at [1534, 390] on icon "button" at bounding box center [1534, 389] width 7 height 7
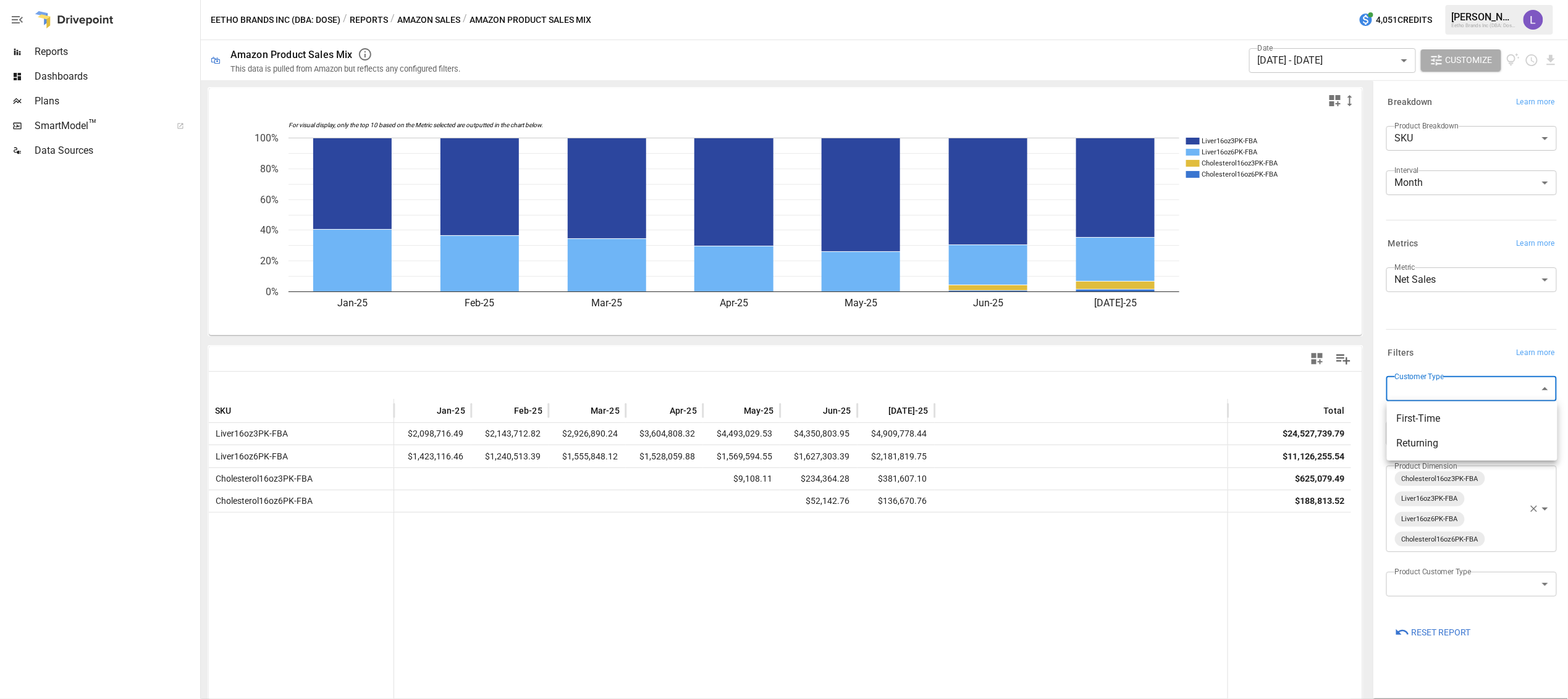
click at [1445, 0] on body "Reports Dashboards Plans SmartModel ™ Data Sources Eetho Brands Inc (DBA: Dose)…" at bounding box center [784, 0] width 1568 height 0
click at [1429, 417] on span "First-Time" at bounding box center [1473, 419] width 151 height 15
type input "**********"
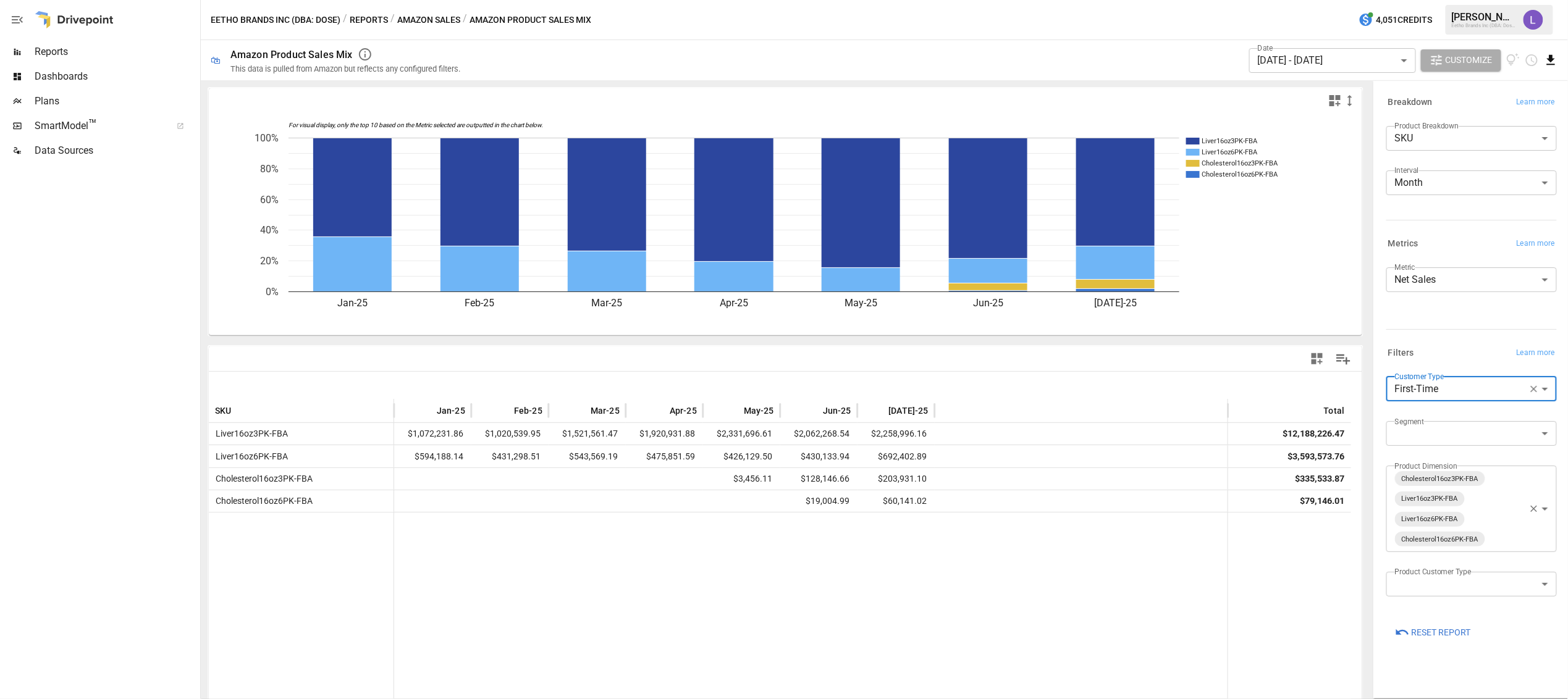
click at [1555, 58] on icon "Download report" at bounding box center [1550, 60] width 14 height 14
click at [1513, 108] on li "Download as CSV" at bounding box center [1509, 110] width 98 height 25
click at [1533, 388] on icon "button" at bounding box center [1534, 389] width 11 height 11
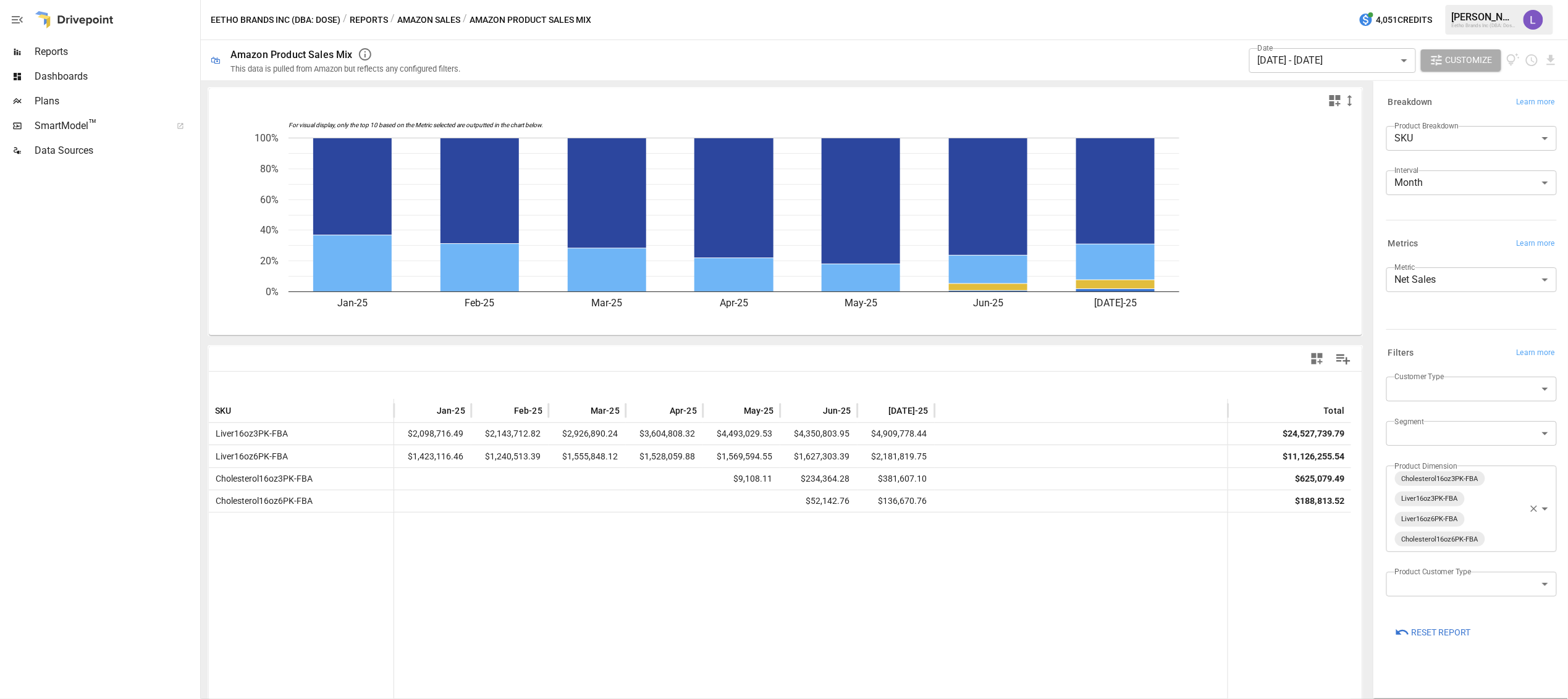
click at [1421, 378] on label "Customer Type" at bounding box center [1420, 376] width 49 height 10
click at [1418, 0] on body "Reports Dashboards Plans SmartModel ™ Data Sources Eetho Brands Inc (DBA: Dose)…" at bounding box center [784, 0] width 1568 height 0
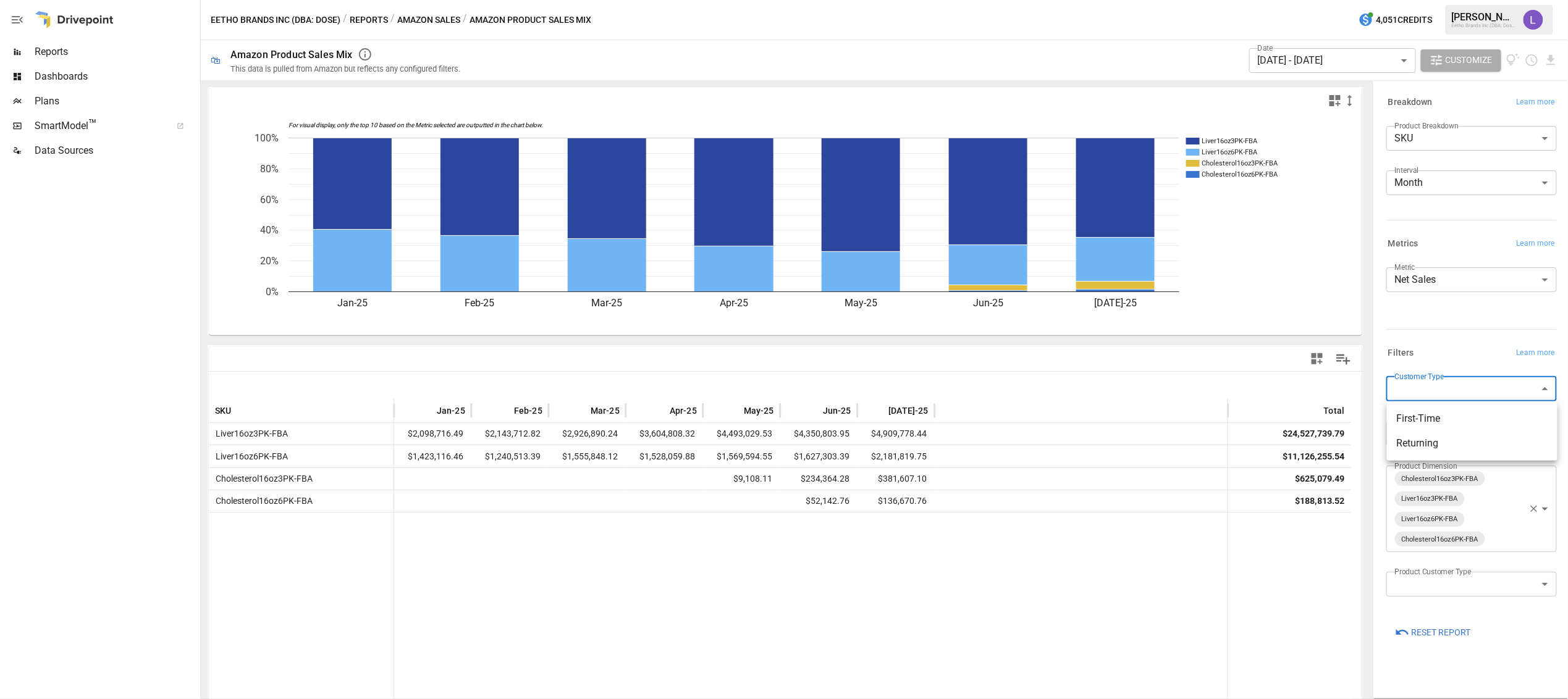
click at [1417, 444] on span "Returning" at bounding box center [1473, 444] width 151 height 15
type input "*********"
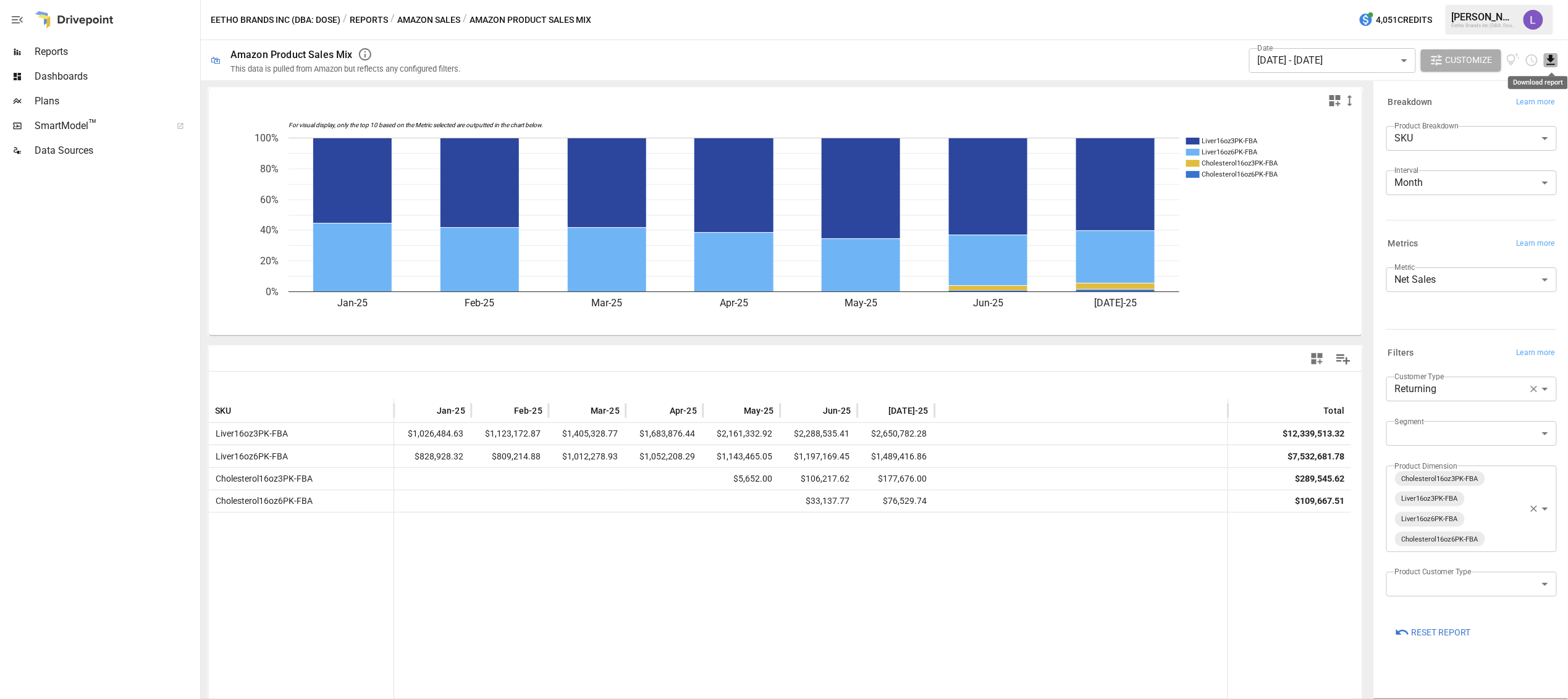
click at [1550, 60] on icon "Download report" at bounding box center [1551, 60] width 9 height 9
click at [1504, 111] on li "Download as CSV" at bounding box center [1509, 110] width 98 height 25
click at [1535, 386] on icon "button" at bounding box center [1534, 389] width 11 height 11
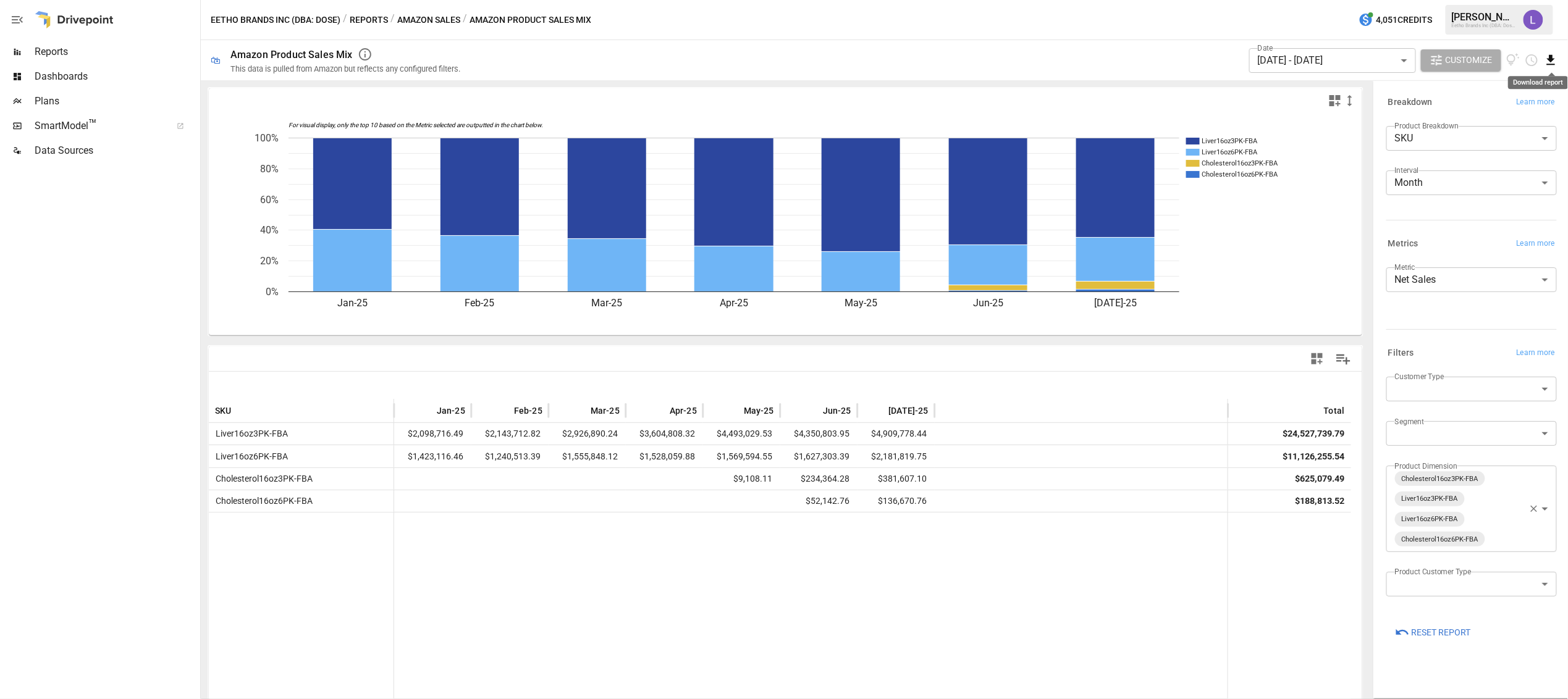
click at [1550, 60] on icon "Download report" at bounding box center [1551, 60] width 9 height 9
click at [1520, 110] on li "Download as CSV" at bounding box center [1509, 110] width 98 height 25
